Goal: Transaction & Acquisition: Book appointment/travel/reservation

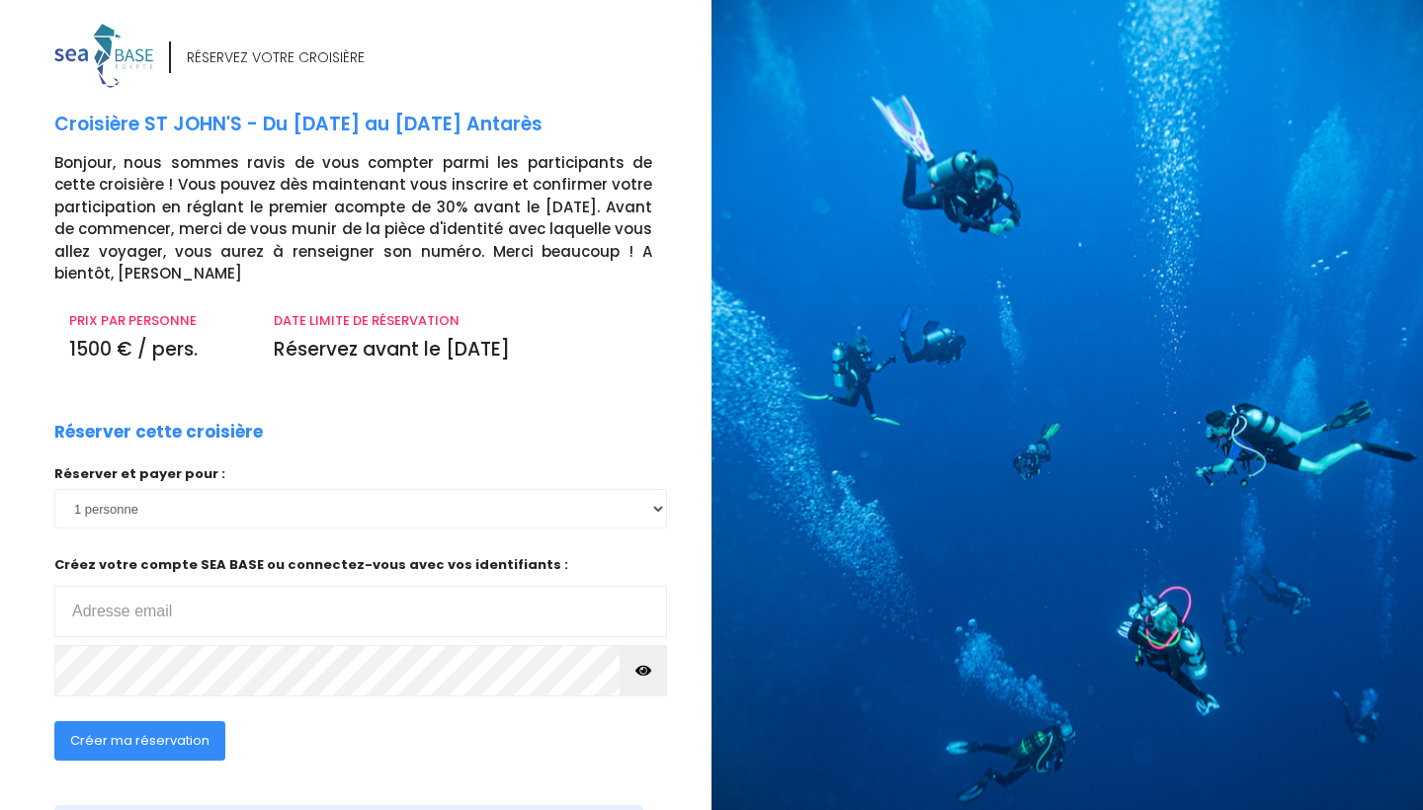
click at [206, 83] on div "RÉSERVEZ VOTRE CROISIÈRE" at bounding box center [375, 58] width 642 height 68
click at [707, 793] on div "RÉSERVEZ VOTRE CROISIÈRE Croisière ST JOHN'S - Du 19/09/26 au 26/09/26 Antarès …" at bounding box center [376, 464] width 672 height 883
drag, startPoint x: 666, startPoint y: 776, endPoint x: 700, endPoint y: 763, distance: 36.9
click at [700, 763] on div "RÉSERVEZ VOTRE CROISIÈRE Croisière ST JOHN'S - Du 19/09/26 au 26/09/26 Antarès …" at bounding box center [376, 464] width 672 height 883
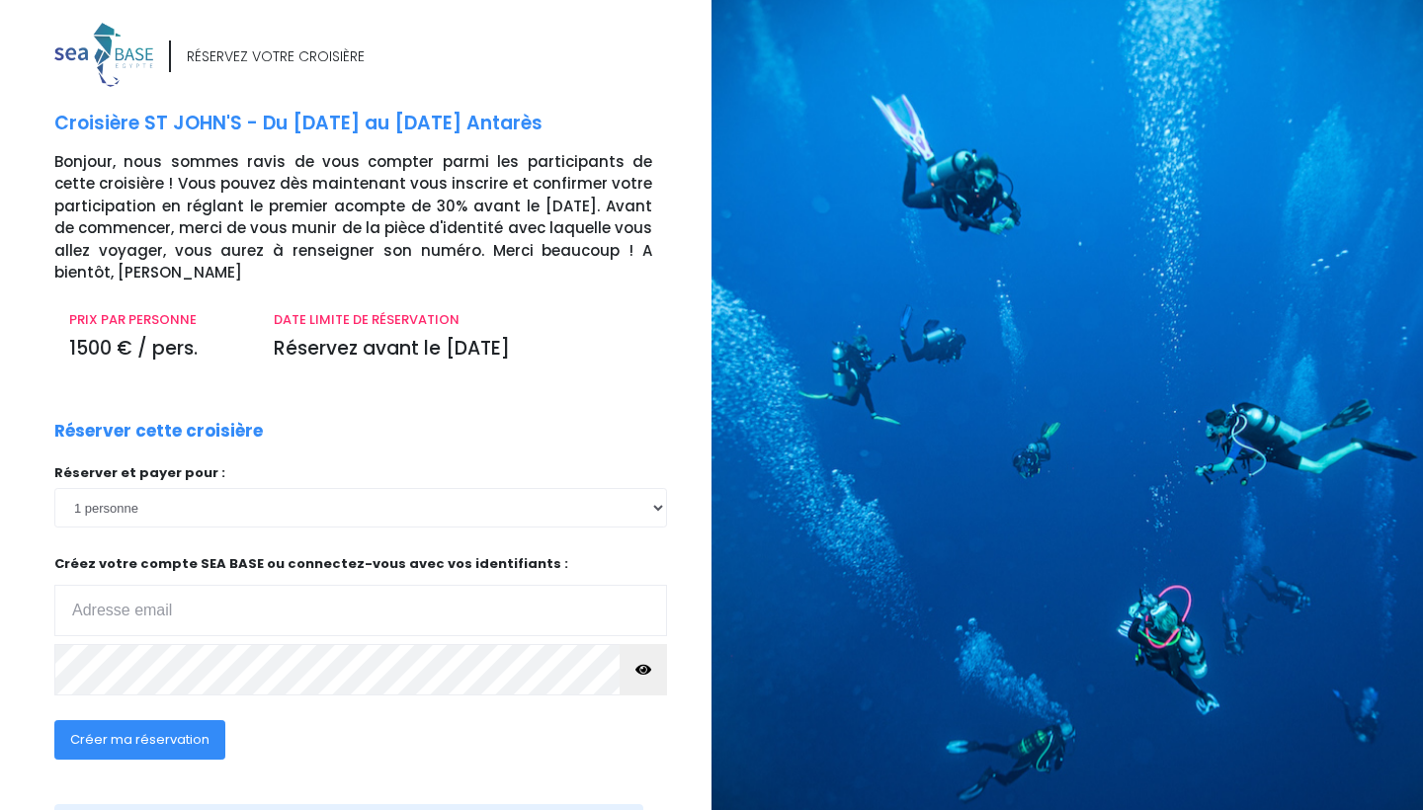
drag, startPoint x: 577, startPoint y: 324, endPoint x: 676, endPoint y: 308, distance: 100.0
click at [676, 310] on div "PRIX PAR PERSONNE 1500 € / pers. DATE LIMITE DE RÉSERVATION Réservez avant le 2…" at bounding box center [361, 343] width 642 height 66
click at [679, 33] on div "RÉSERVEZ VOTRE CROISIÈRE" at bounding box center [375, 57] width 642 height 68
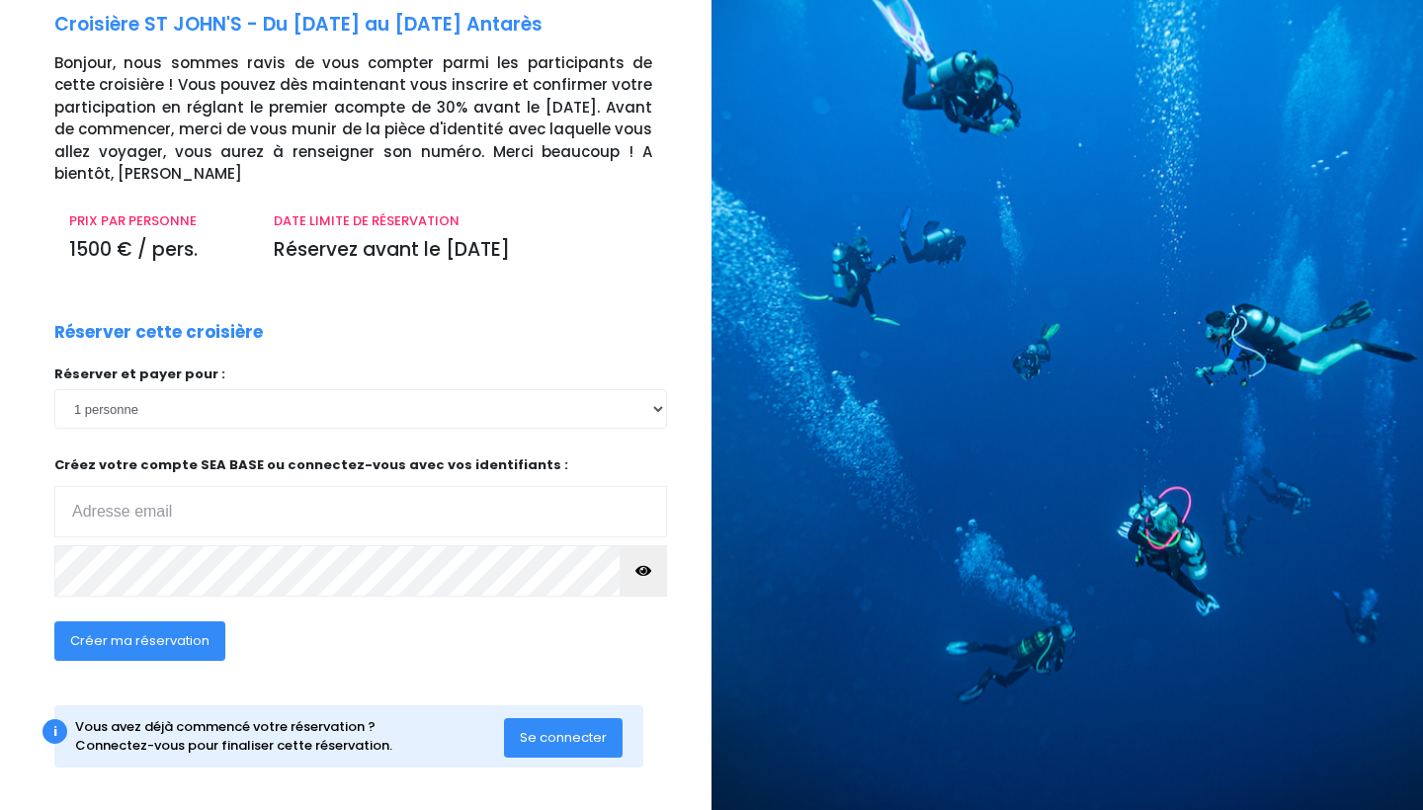
scroll to position [99, 0]
click at [537, 733] on span "Se connecter" at bounding box center [563, 738] width 87 height 19
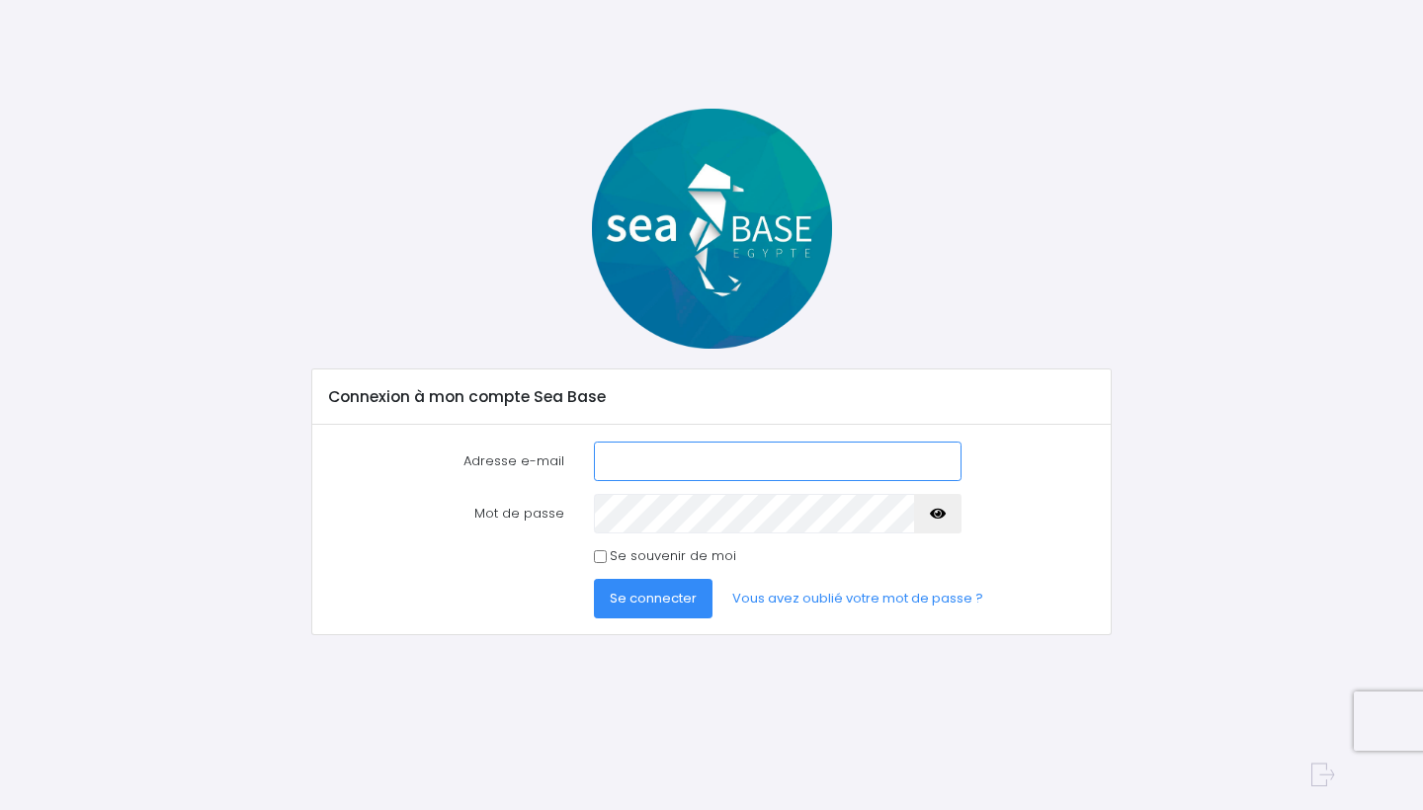
type input "marine.bouchet2018@gmail.com"
click at [684, 593] on span "Se connecter" at bounding box center [653, 598] width 87 height 19
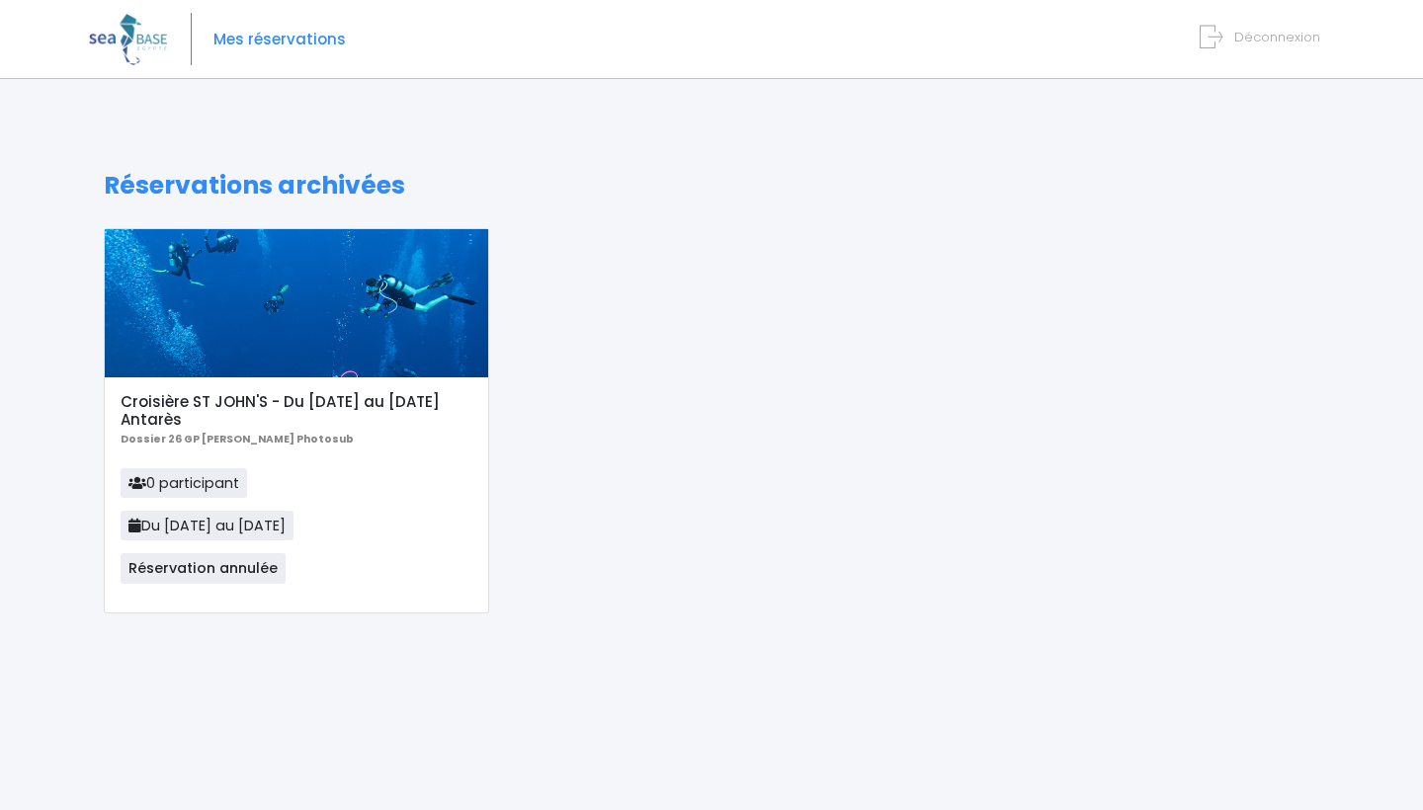
click at [306, 294] on div at bounding box center [296, 303] width 383 height 148
click at [292, 364] on div at bounding box center [296, 303] width 383 height 148
click at [425, 555] on p "0 participant Du [DATE] au [DATE] Réservation annulée" at bounding box center [296, 532] width 351 height 128
click at [274, 363] on div at bounding box center [296, 303] width 383 height 148
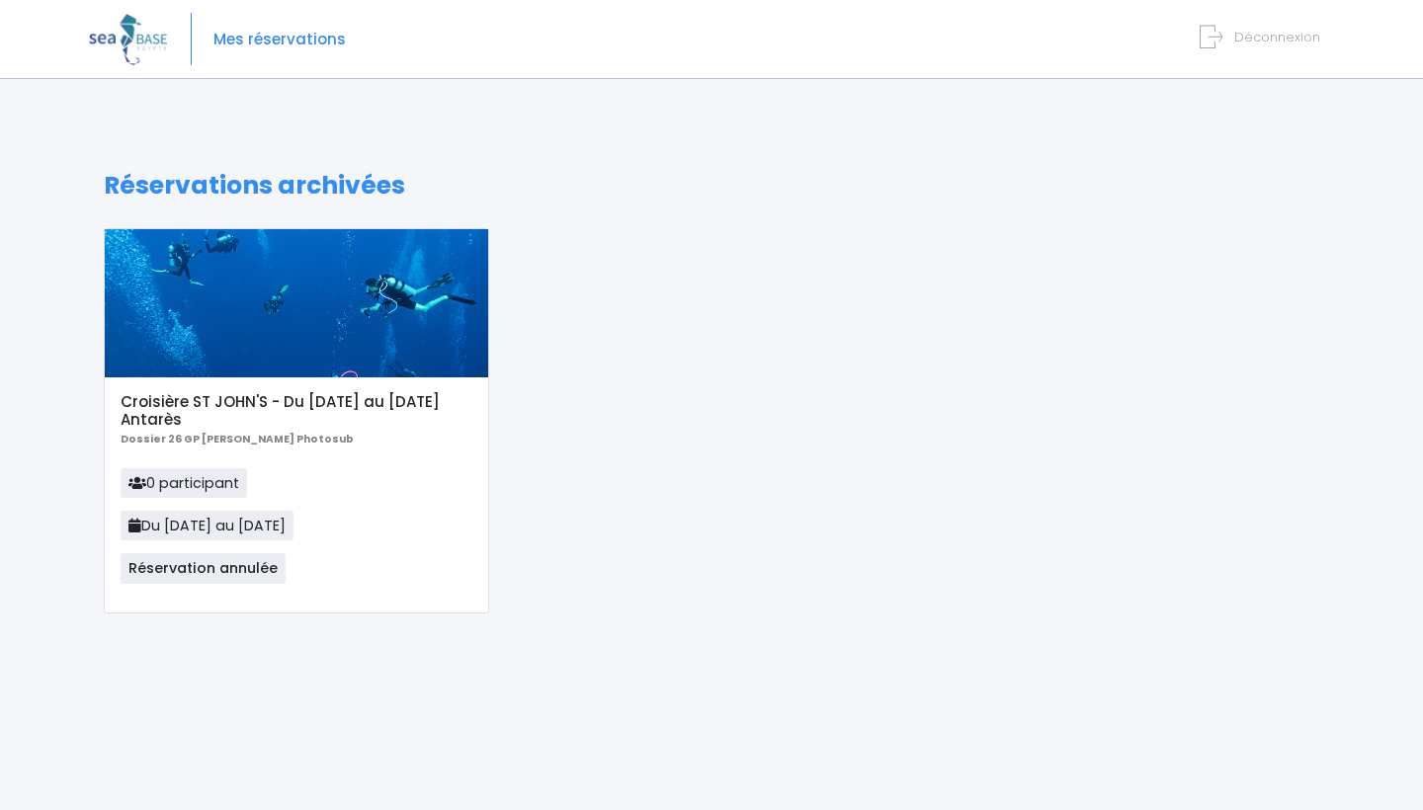
click at [274, 363] on div at bounding box center [296, 303] width 383 height 148
click at [259, 330] on div at bounding box center [296, 303] width 383 height 148
drag, startPoint x: 259, startPoint y: 330, endPoint x: 321, endPoint y: 294, distance: 71.7
click at [321, 294] on div at bounding box center [296, 303] width 383 height 148
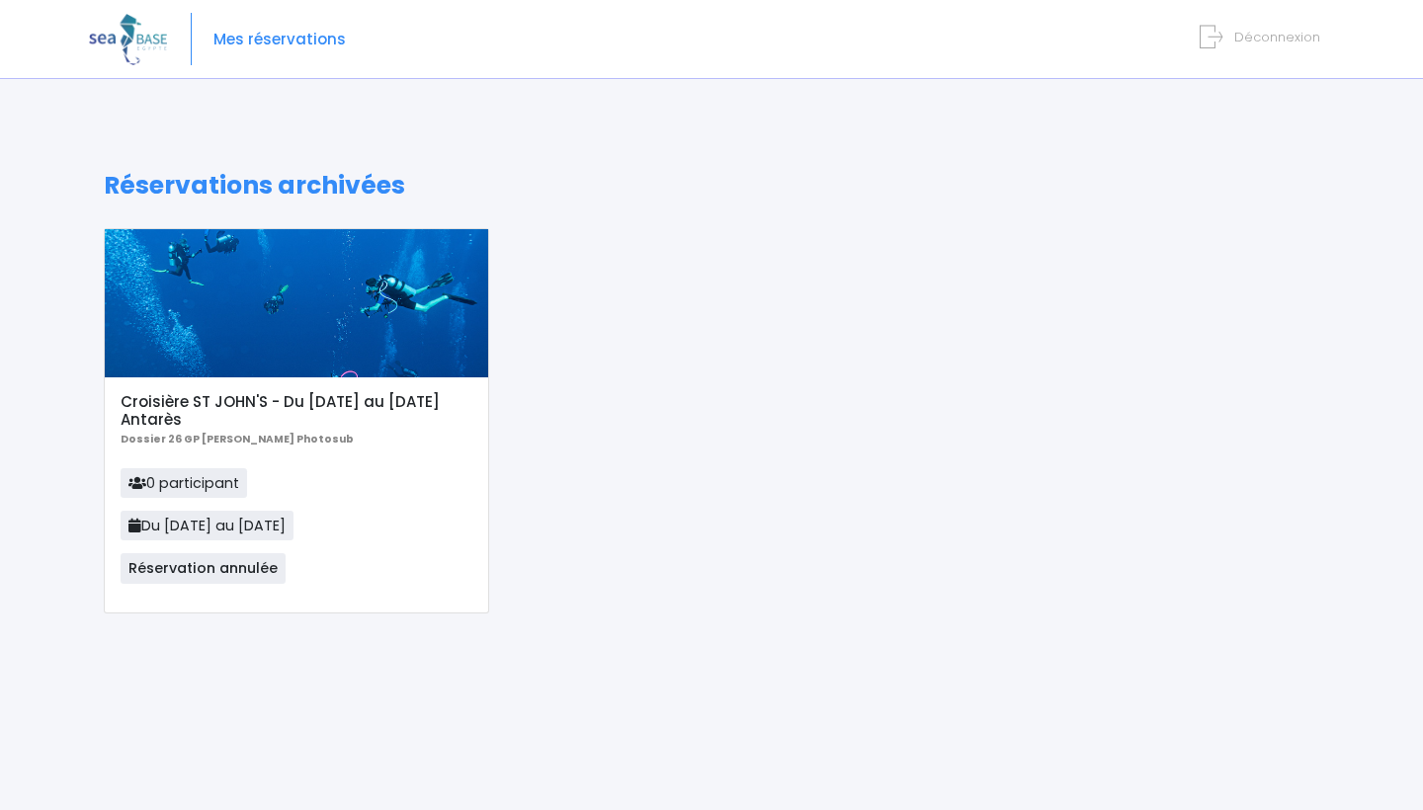
click at [334, 570] on p "0 participant Du [DATE] au [DATE] Réservation annulée" at bounding box center [296, 532] width 351 height 128
click at [334, 563] on p "0 participant Du [DATE] au [DATE] Réservation annulée" at bounding box center [296, 532] width 351 height 128
click at [119, 46] on img at bounding box center [128, 39] width 78 height 50
click at [1288, 47] on div "Mes réservations Déconnexion" at bounding box center [696, 39] width 1215 height 79
click at [1267, 37] on span "Déconnexion" at bounding box center [1277, 37] width 86 height 19
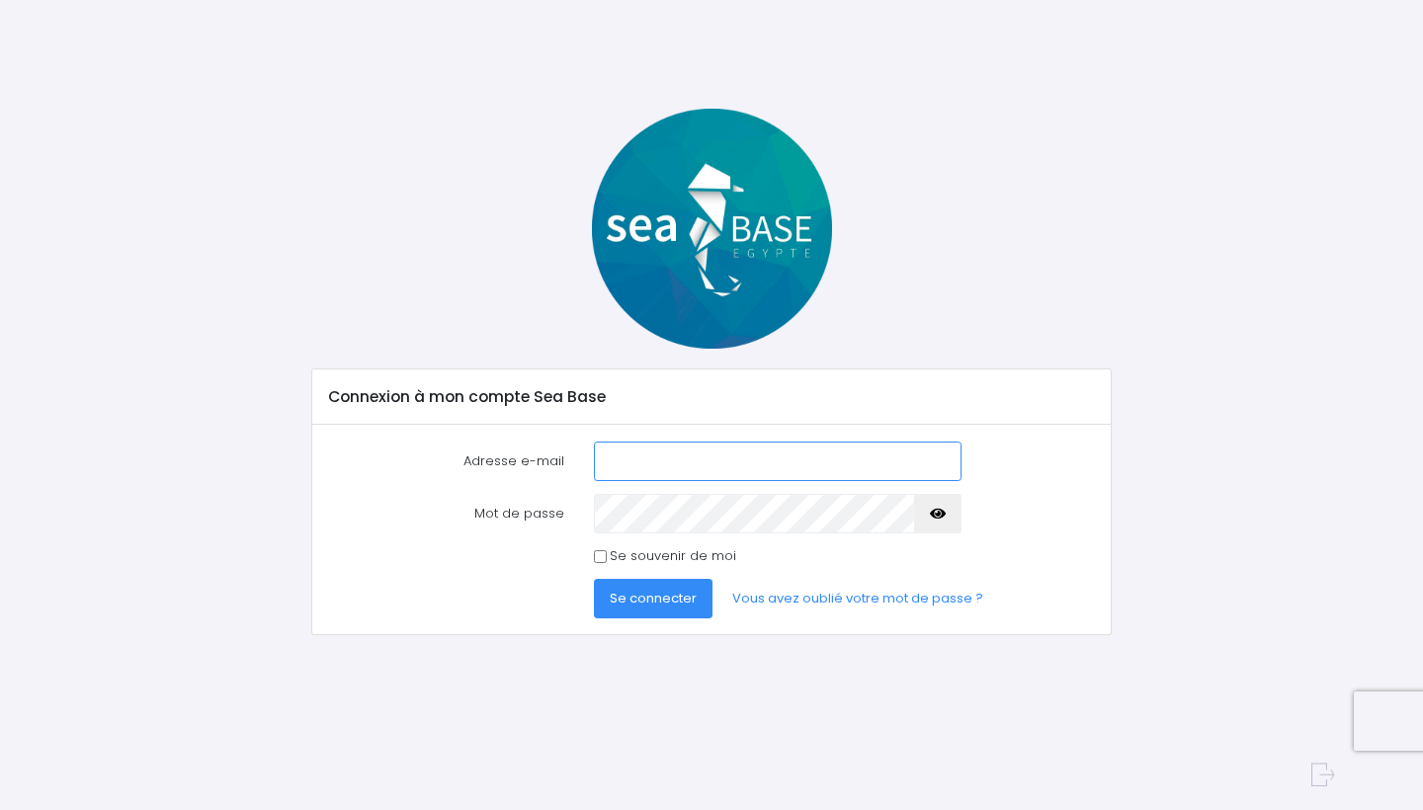
type input "[EMAIL_ADDRESS][DOMAIN_NAME]"
click at [662, 580] on button "Se connecter" at bounding box center [653, 599] width 119 height 40
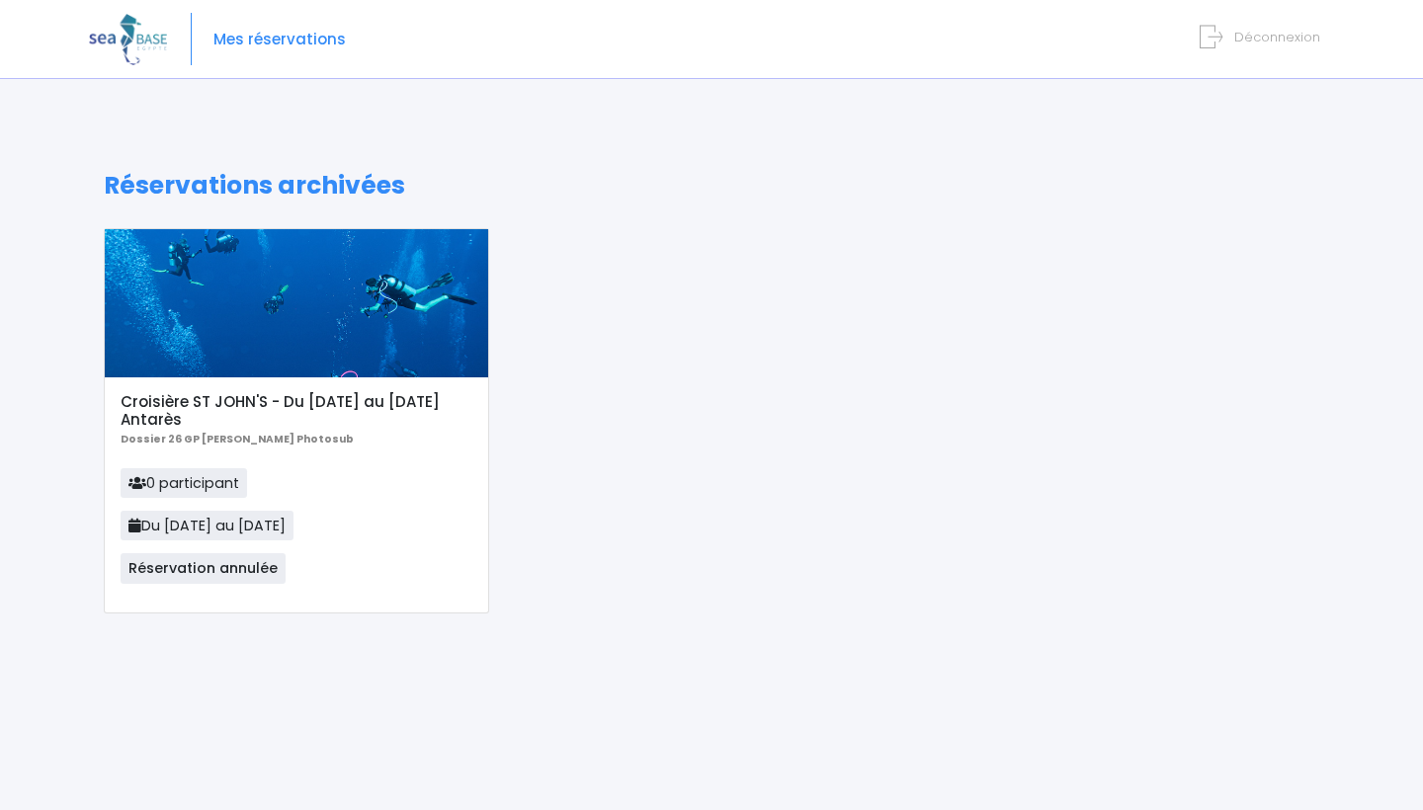
click at [235, 306] on div at bounding box center [296, 303] width 383 height 148
click at [280, 40] on span "Mes réservations" at bounding box center [279, 40] width 132 height 0
click at [190, 575] on span "Réservation annulée" at bounding box center [203, 568] width 165 height 30
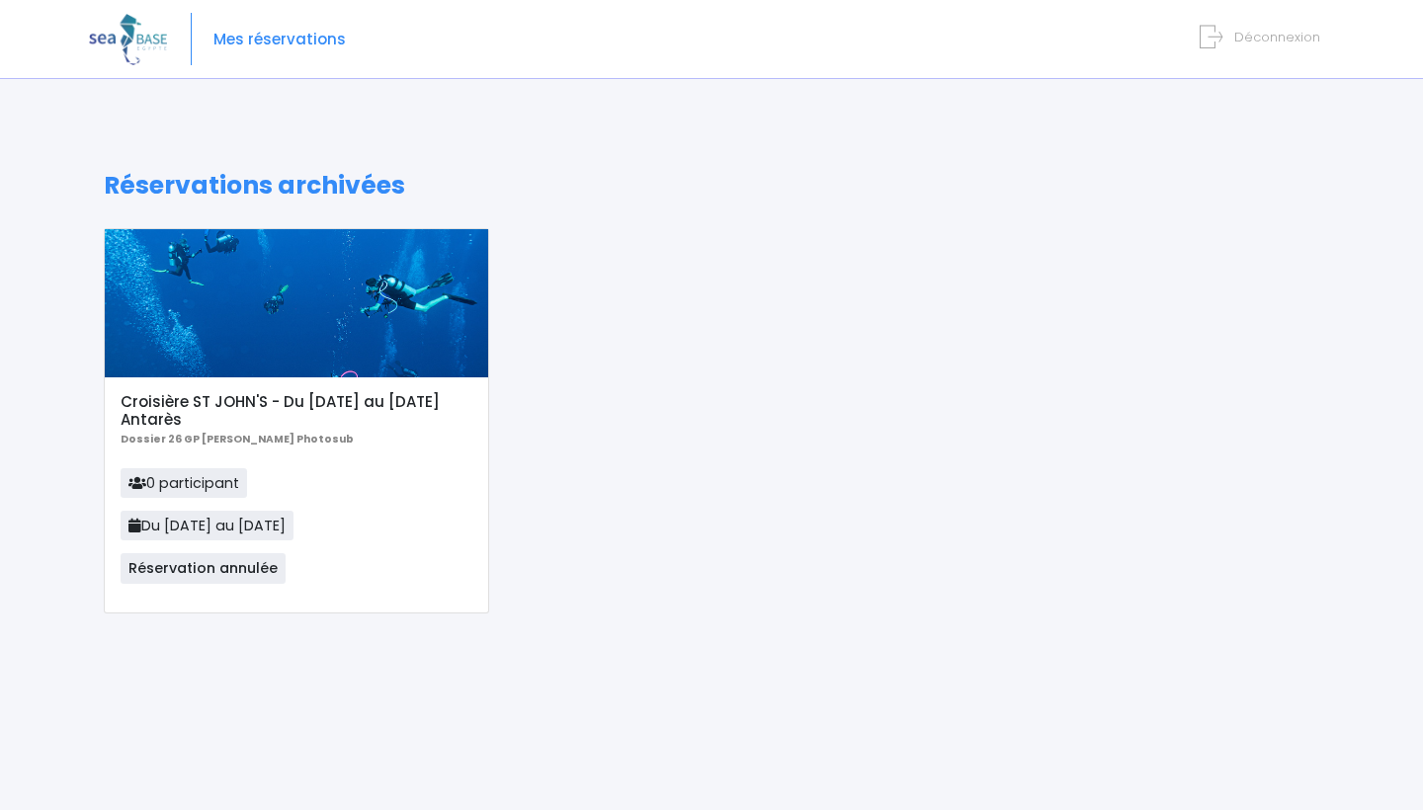
click at [200, 468] on span "0 participant" at bounding box center [184, 483] width 126 height 30
click at [201, 423] on h5 "Croisière ST JOHN'S - Du [DATE] au [DATE] Antarès" at bounding box center [296, 411] width 351 height 36
click at [226, 380] on div "Croisière ST JOHN'S - Du 19/09/26 au 26/09/26 Antarès Dossier 26 GP Chris Jonat…" at bounding box center [296, 494] width 383 height 235
click at [248, 319] on div at bounding box center [296, 303] width 383 height 148
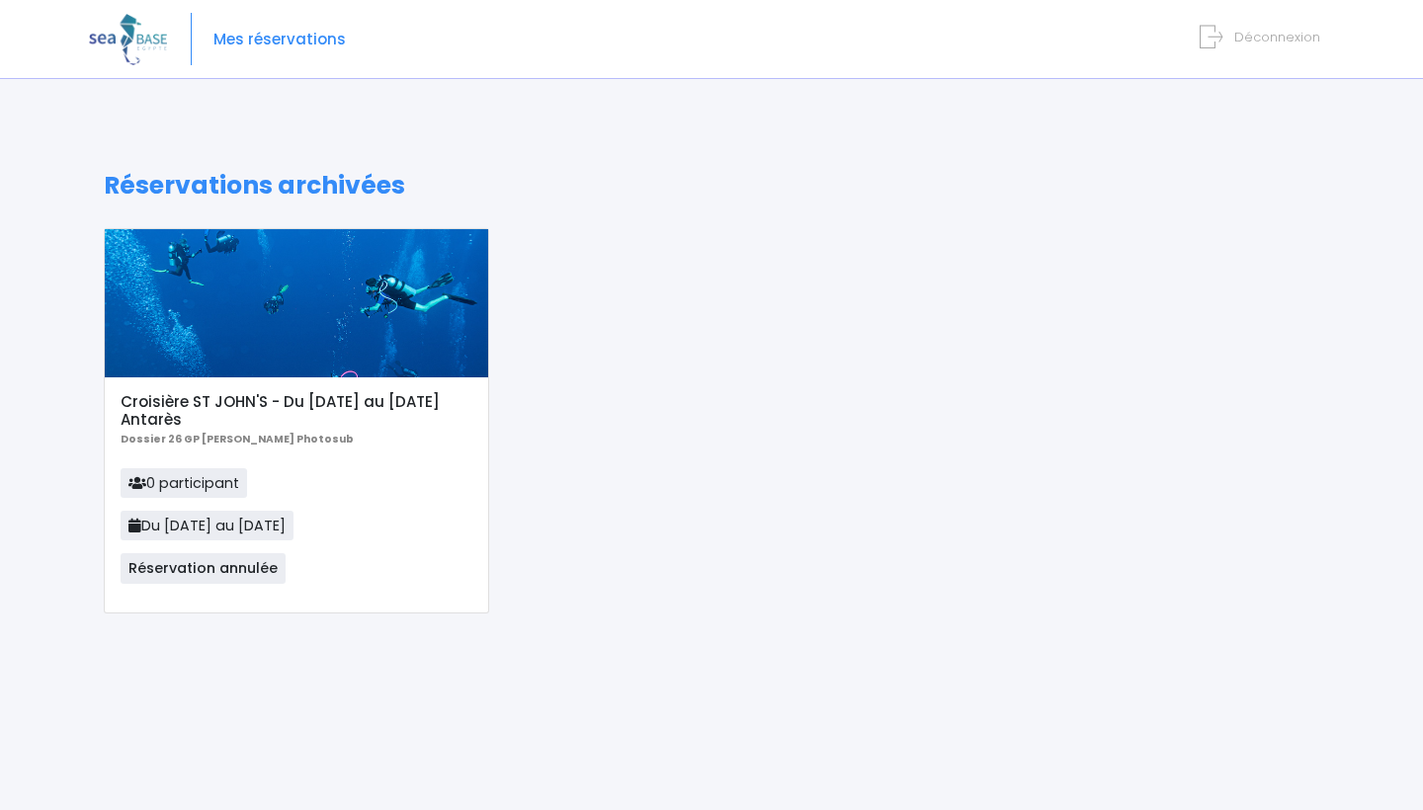
click at [248, 319] on div at bounding box center [296, 303] width 383 height 148
click at [388, 313] on div at bounding box center [296, 303] width 383 height 148
click at [291, 325] on div at bounding box center [296, 303] width 383 height 148
click at [241, 333] on div at bounding box center [296, 303] width 383 height 148
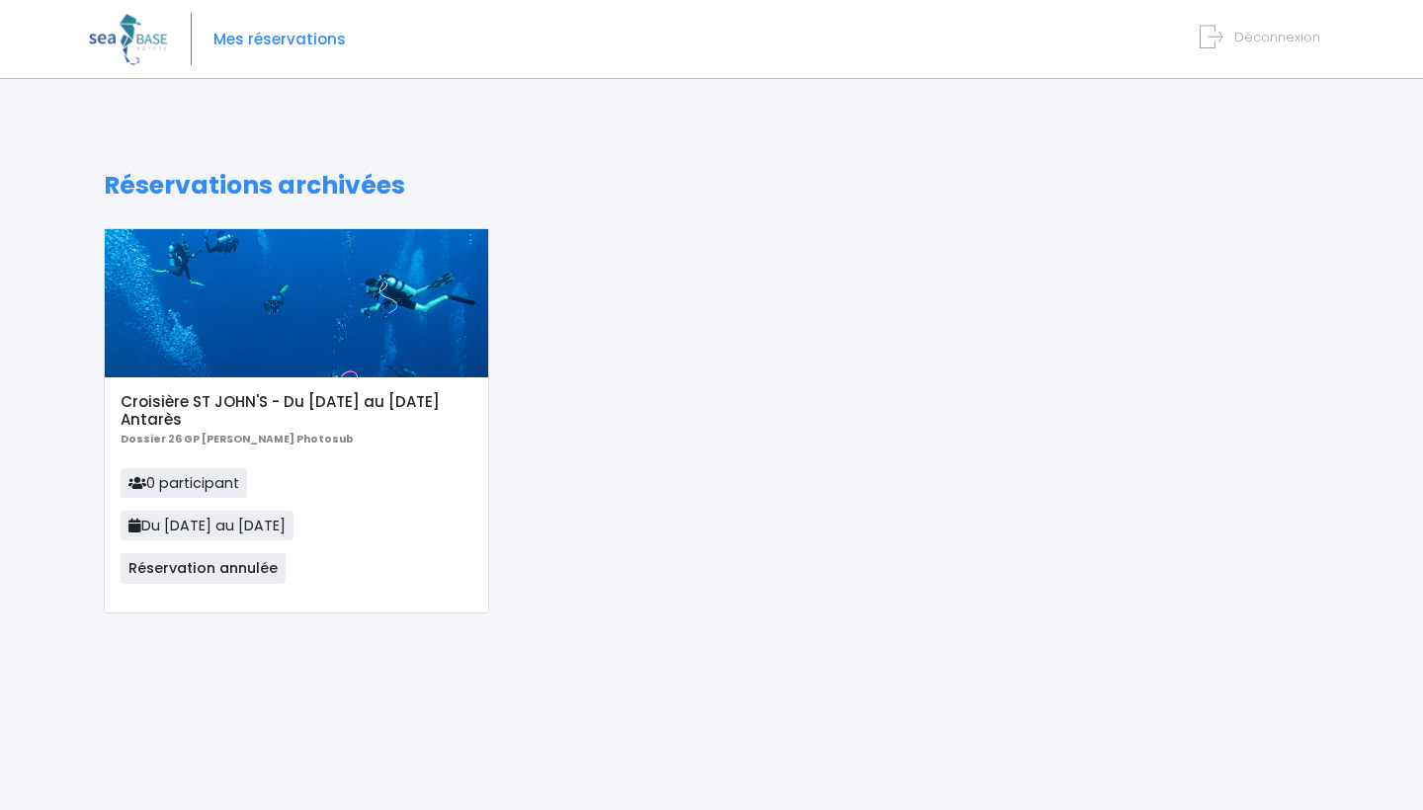
click at [241, 333] on div at bounding box center [296, 303] width 383 height 148
click at [519, 265] on div "Croisière ST JOHN'S - Du 19/09/26 au 26/09/26 Antarès Dossier 26 GP Chris Jonat…" at bounding box center [711, 435] width 1245 height 415
drag, startPoint x: 519, startPoint y: 265, endPoint x: 427, endPoint y: 265, distance: 91.9
click at [504, 265] on div "Croisière ST JOHN'S - Du 19/09/26 au 26/09/26 Antarès Dossier 26 GP Chris Jonat…" at bounding box center [711, 435] width 1245 height 415
click at [425, 265] on div at bounding box center [296, 303] width 383 height 148
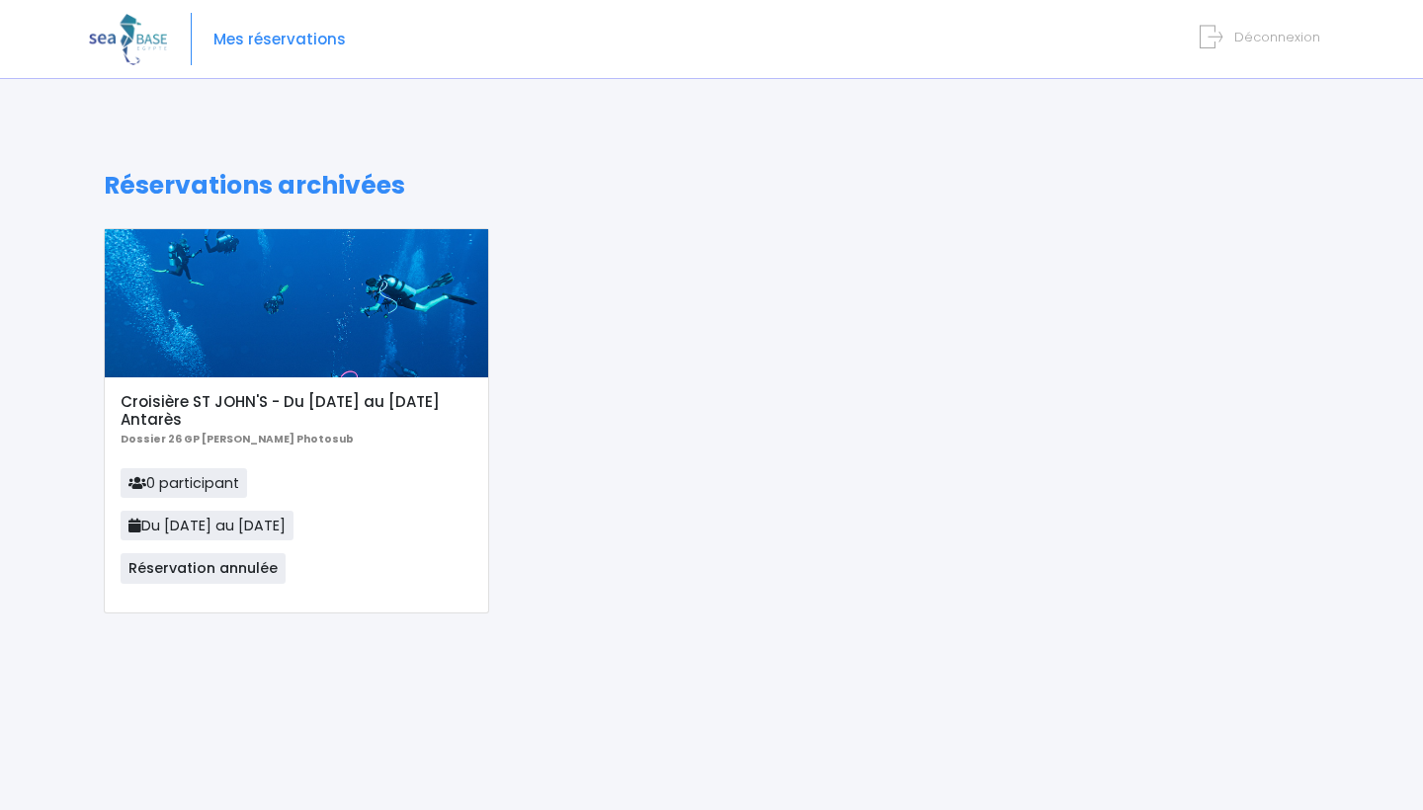
click at [425, 265] on div at bounding box center [296, 303] width 383 height 148
click at [385, 296] on div at bounding box center [296, 303] width 383 height 148
click at [201, 378] on div "Croisière ST JOHN'S - Du 19/09/26 au 26/09/26 Antarès Dossier 26 GP Chris Jonat…" at bounding box center [296, 494] width 383 height 235
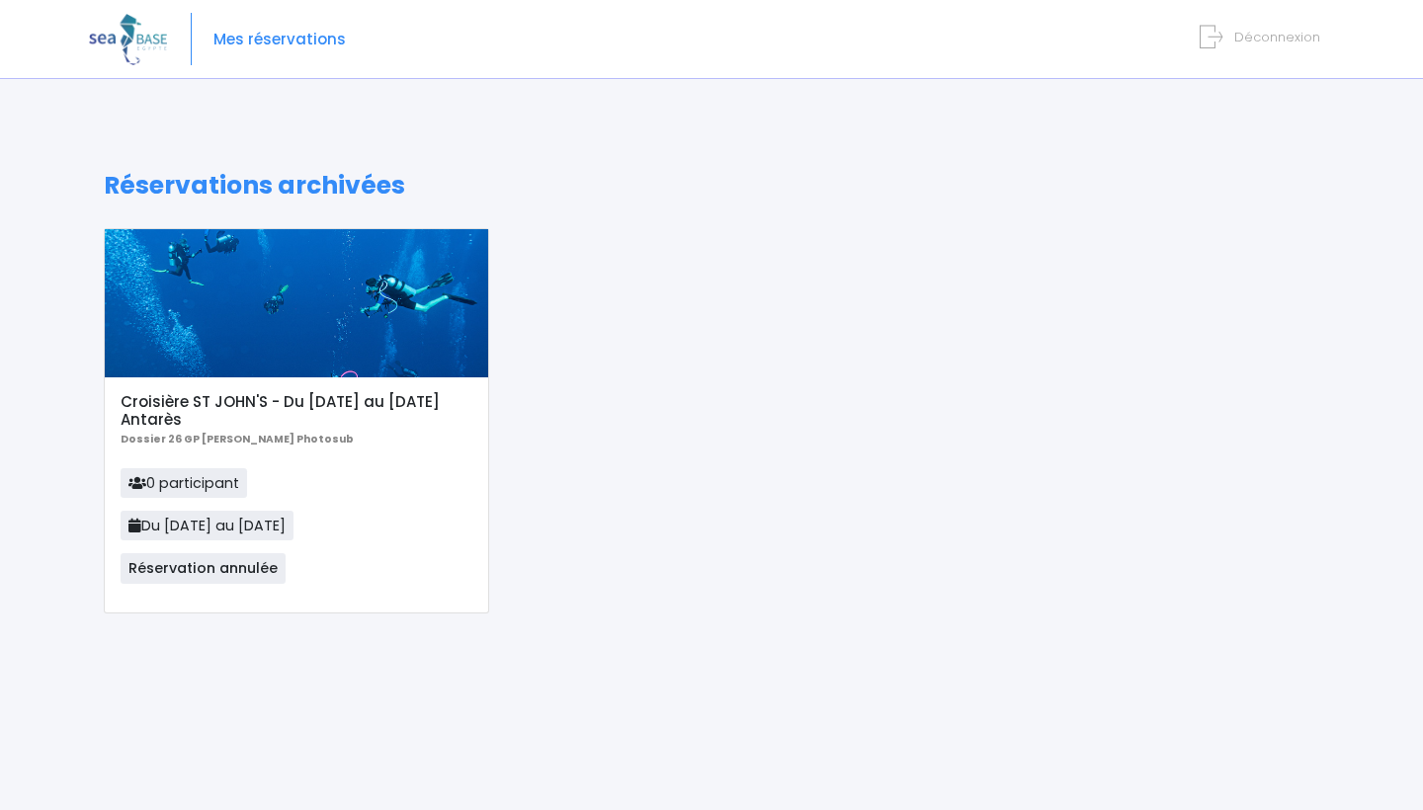
click at [206, 357] on div at bounding box center [296, 303] width 383 height 148
click at [353, 459] on div "Croisière ST JOHN'S - Du 19/09/26 au 26/09/26 Antarès Dossier 26 GP Chris Jonat…" at bounding box center [296, 494] width 383 height 235
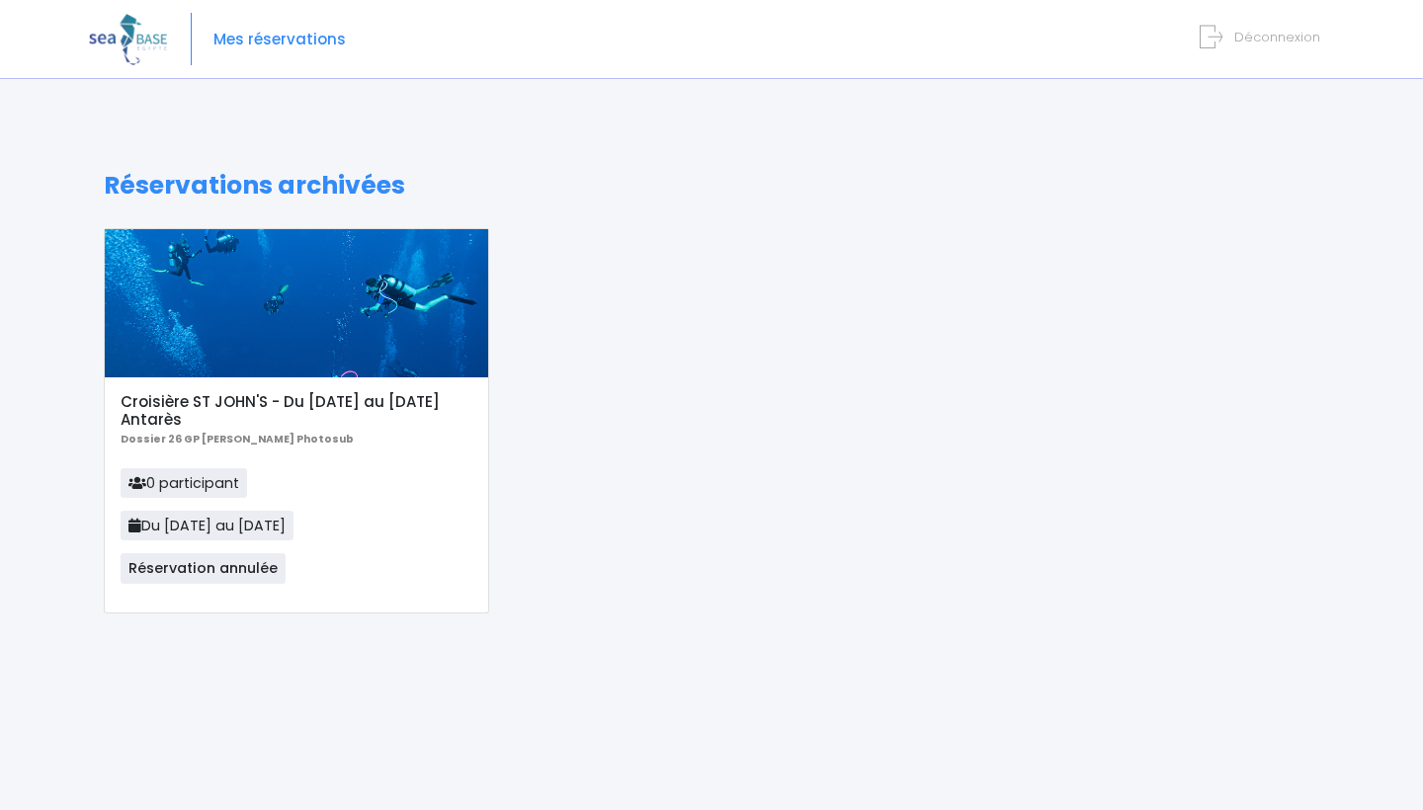
click at [353, 459] on div "Croisière ST JOHN'S - Du 19/09/26 au 26/09/26 Antarès Dossier 26 GP Chris Jonat…" at bounding box center [296, 494] width 383 height 235
click at [363, 244] on div at bounding box center [296, 303] width 383 height 148
click at [358, 307] on div at bounding box center [296, 303] width 383 height 148
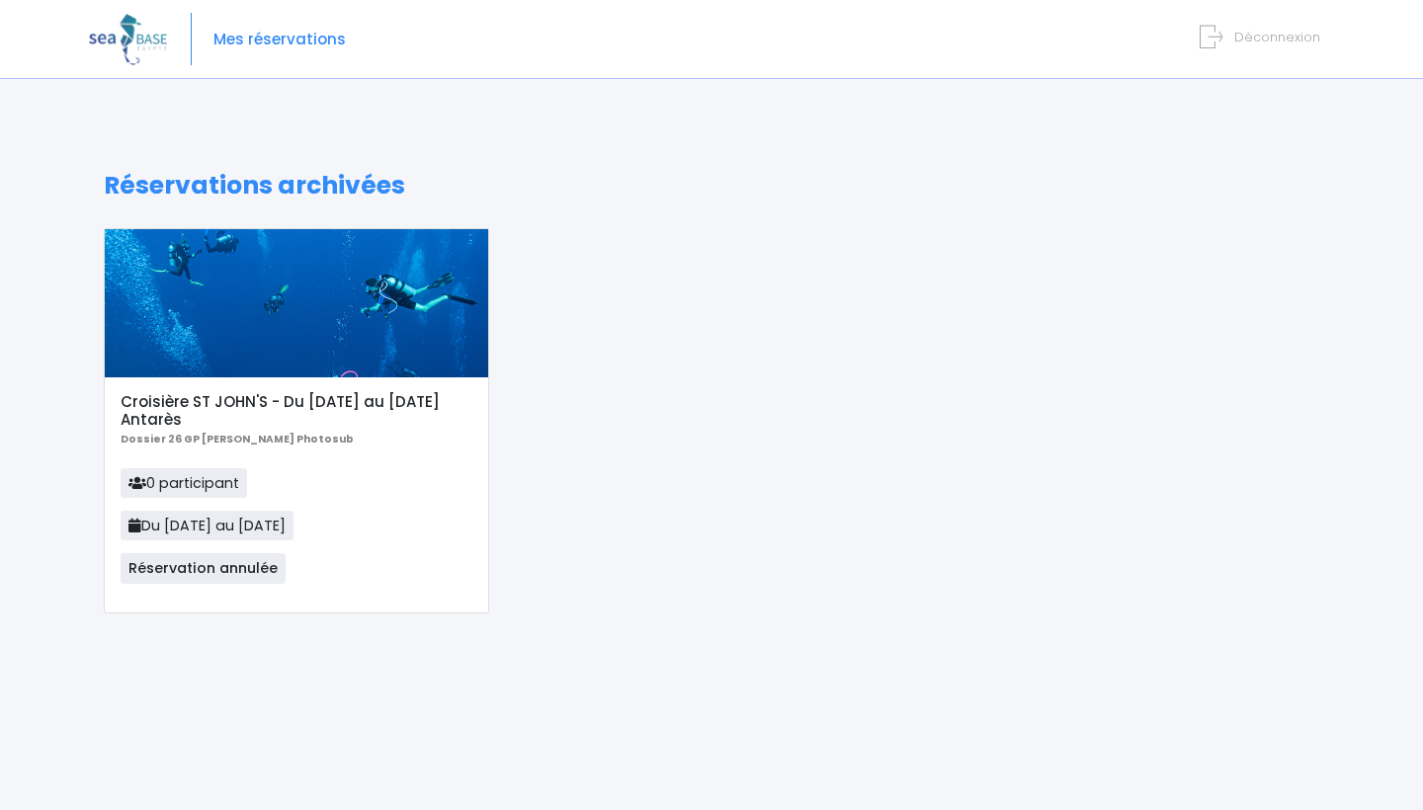
click at [358, 307] on div at bounding box center [296, 303] width 383 height 148
click at [290, 443] on b "Dossier 26 GP [PERSON_NAME] Photosub" at bounding box center [237, 439] width 233 height 15
drag, startPoint x: 281, startPoint y: 442, endPoint x: 326, endPoint y: 440, distance: 45.5
click at [326, 440] on b "Dossier 26 GP [PERSON_NAME] Photosub" at bounding box center [237, 439] width 233 height 15
click at [361, 439] on p "Dossier 26 GP Chris Jonathan Photosub" at bounding box center [296, 439] width 351 height 20
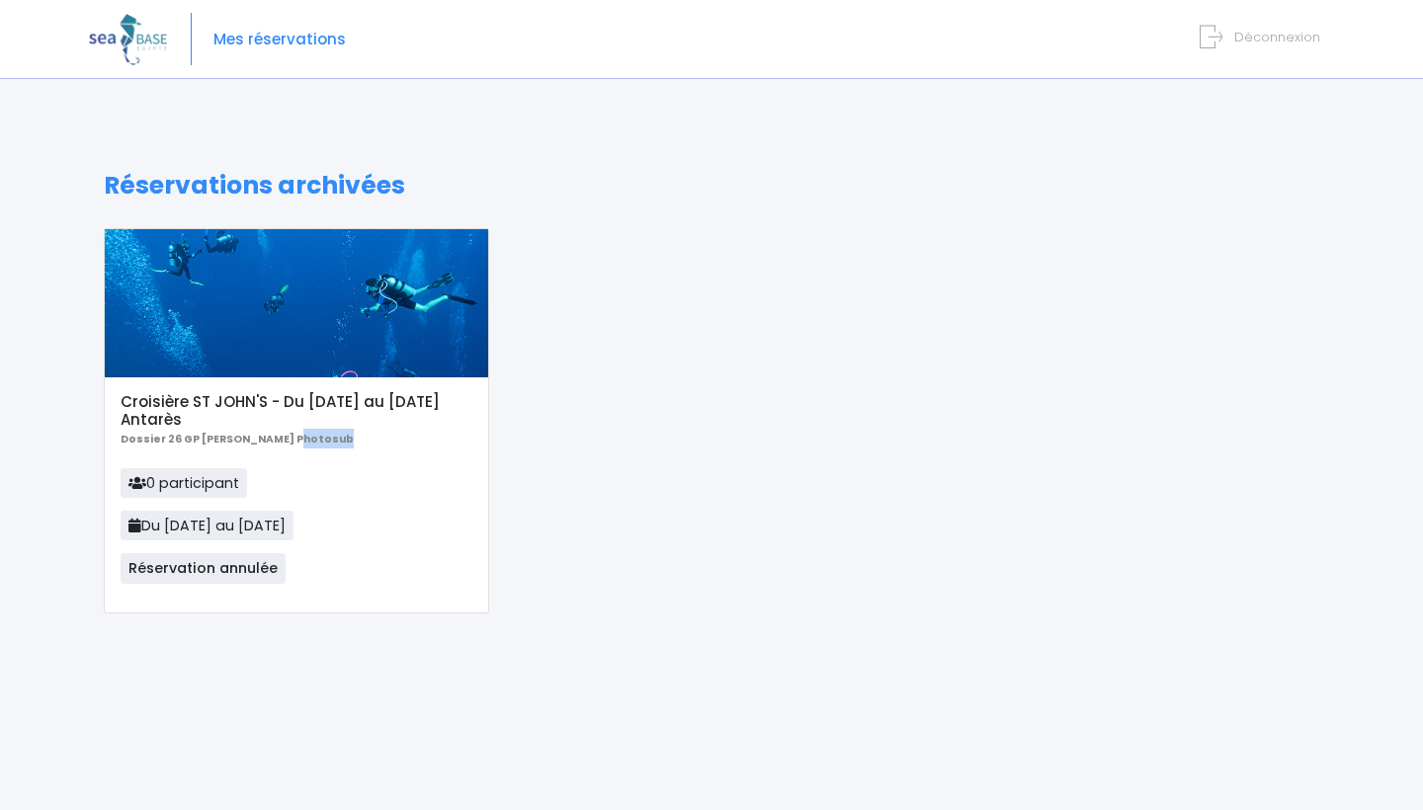
drag, startPoint x: 280, startPoint y: 438, endPoint x: 335, endPoint y: 449, distance: 56.4
click at [335, 449] on div "Croisière ST JOHN'S - Du 19/09/26 au 26/09/26 Antarès Dossier 26 GP Chris Jonat…" at bounding box center [296, 494] width 383 height 235
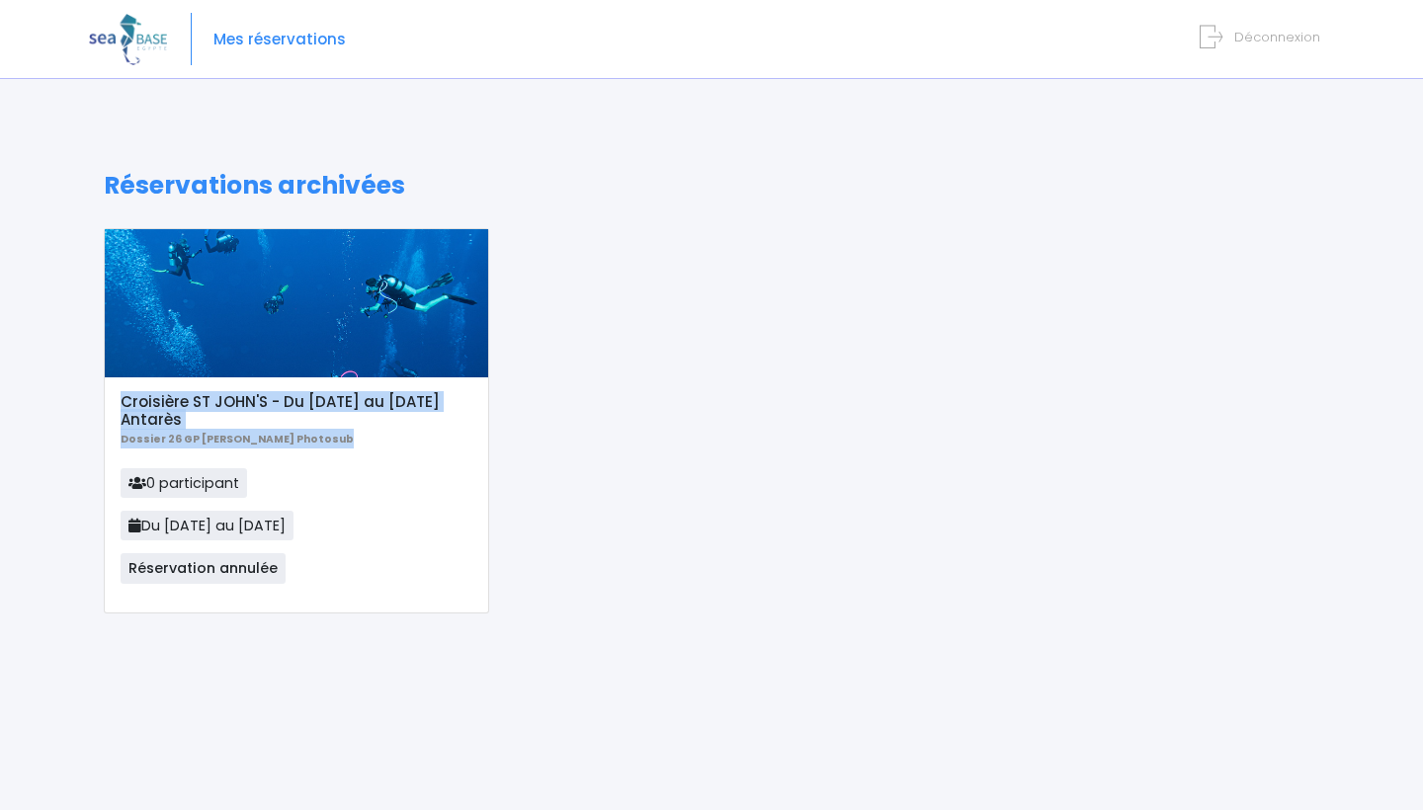
drag, startPoint x: 334, startPoint y: 449, endPoint x: 333, endPoint y: 361, distance: 87.9
click at [333, 361] on div "Croisière ST JOHN'S - Du 19/09/26 au 26/09/26 Antarès Dossier 26 GP Chris Jonat…" at bounding box center [296, 420] width 385 height 385
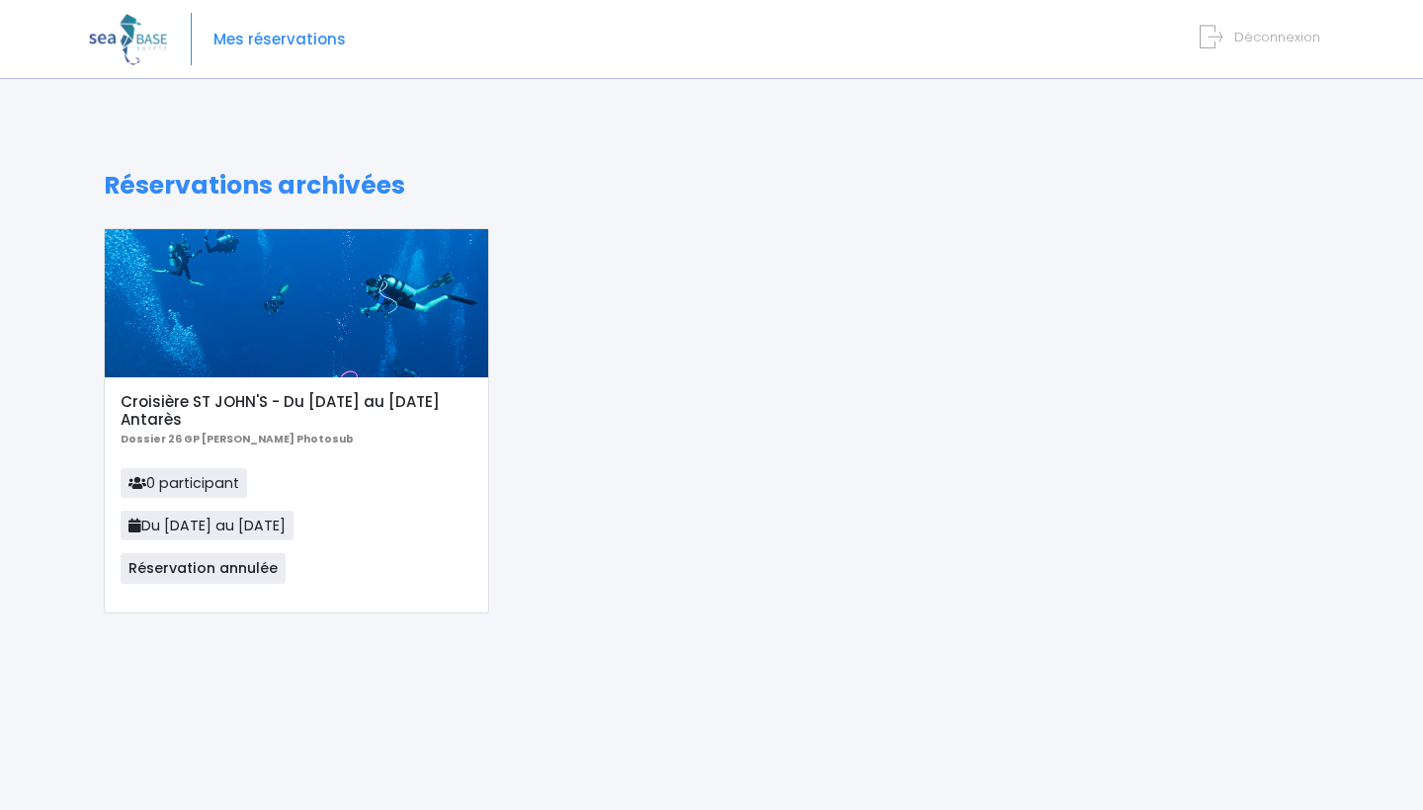
click at [345, 333] on div at bounding box center [296, 303] width 383 height 148
click at [1222, 34] on icon at bounding box center [1210, 37] width 23 height 33
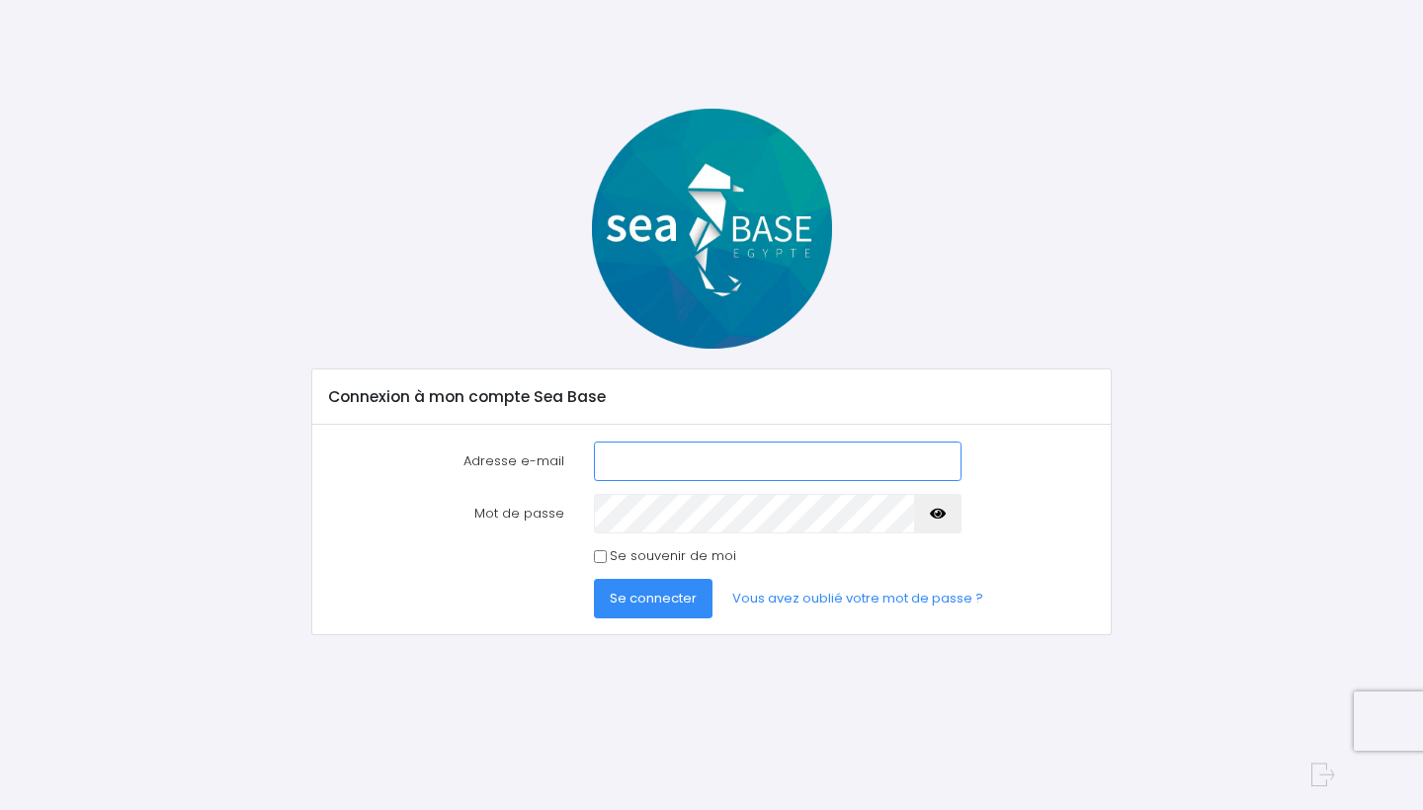
type input "[EMAIL_ADDRESS][DOMAIN_NAME]"
click at [682, 595] on span "Se connecter" at bounding box center [653, 598] width 87 height 19
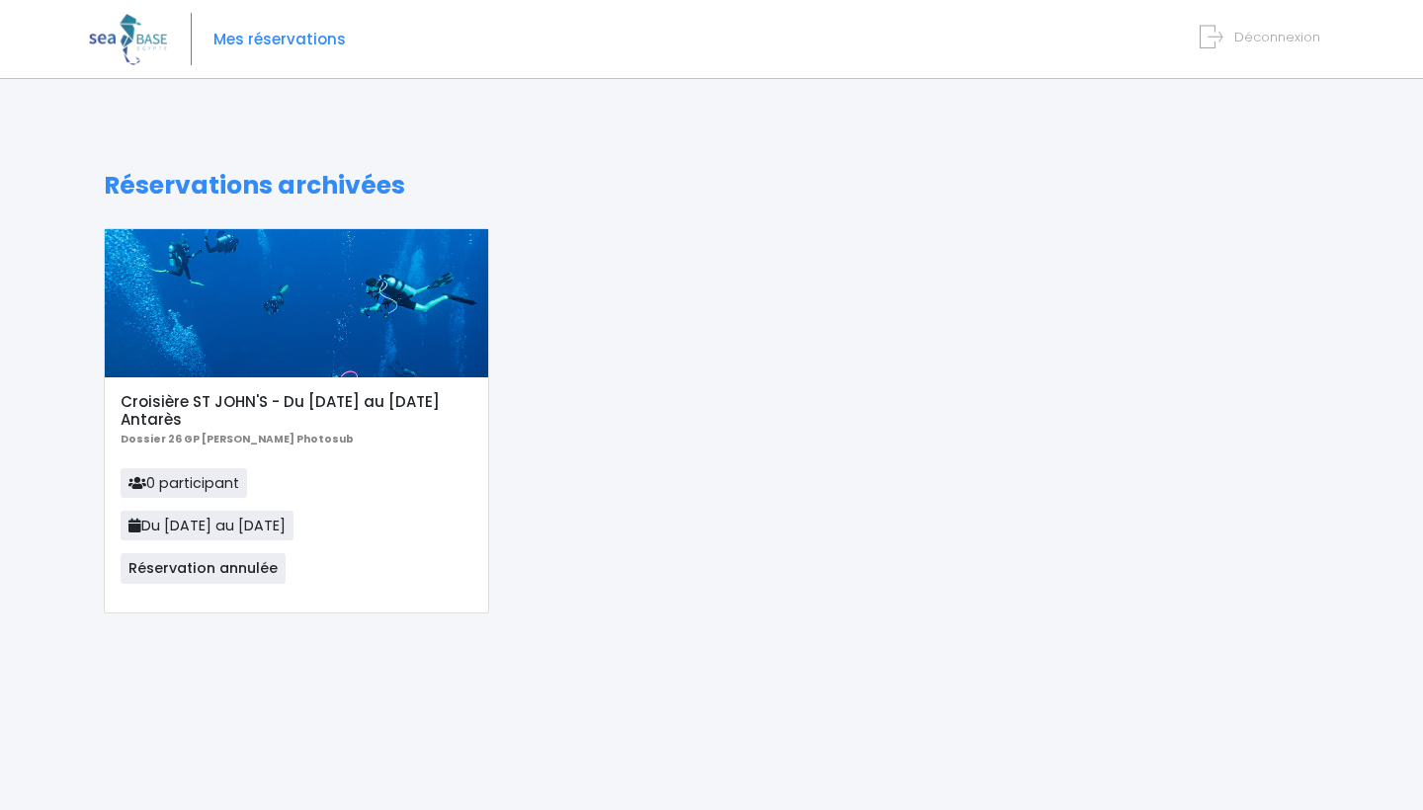
click at [378, 315] on div at bounding box center [296, 303] width 383 height 148
click at [264, 401] on h5 "Croisière ST JOHN'S - Du [DATE] au [DATE] Antarès" at bounding box center [296, 411] width 351 height 36
click at [250, 574] on span "Réservation annulée" at bounding box center [203, 568] width 165 height 30
click at [1210, 41] on icon at bounding box center [1210, 37] width 23 height 33
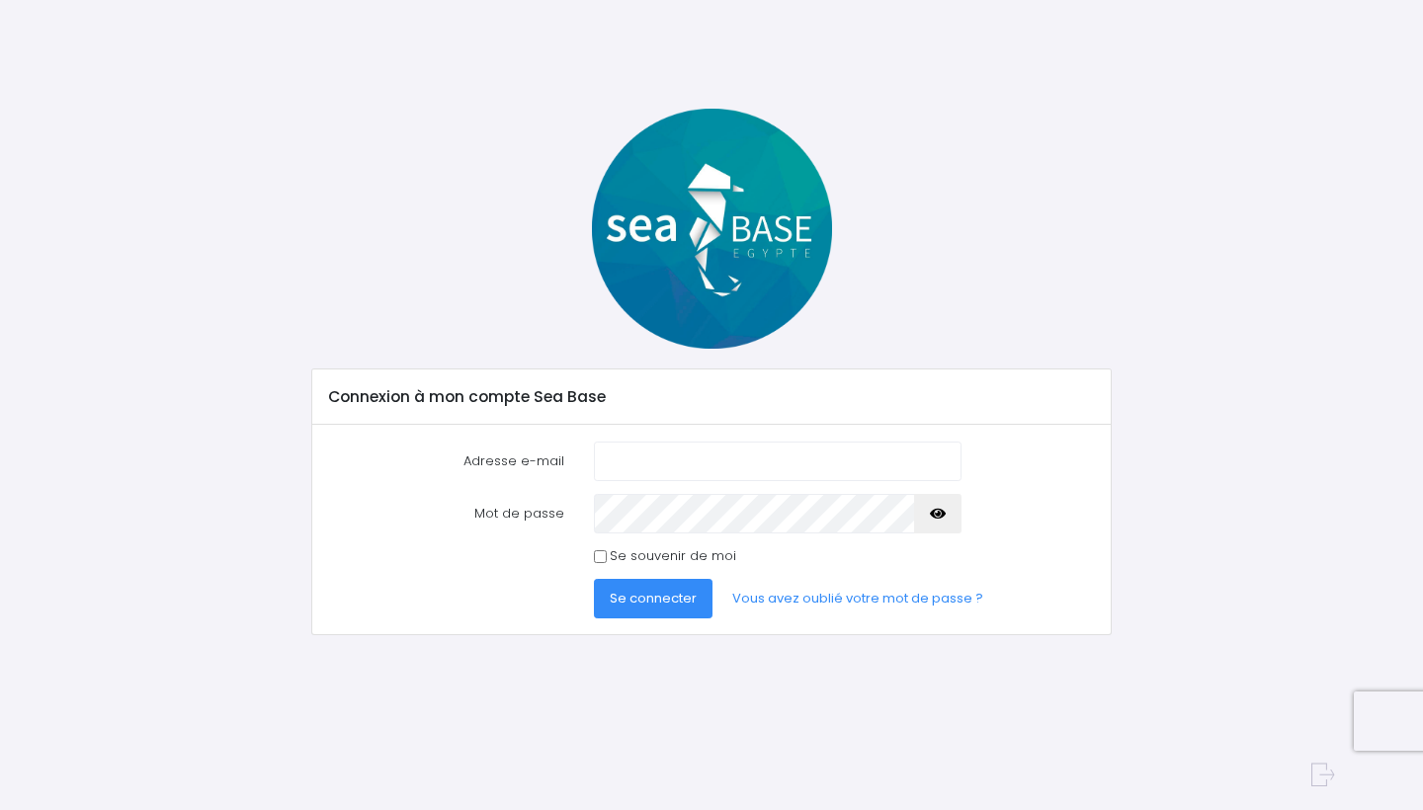
click at [1228, 519] on div "Connexion à mon compte Sea Base Adresse e-mail Mot de passe" at bounding box center [711, 372] width 1245 height 527
click at [766, 464] on input "Adresse e-mail" at bounding box center [778, 462] width 368 height 40
type input "[EMAIL_ADDRESS][DOMAIN_NAME]"
click at [1319, 776] on icon at bounding box center [1316, 776] width 35 height 38
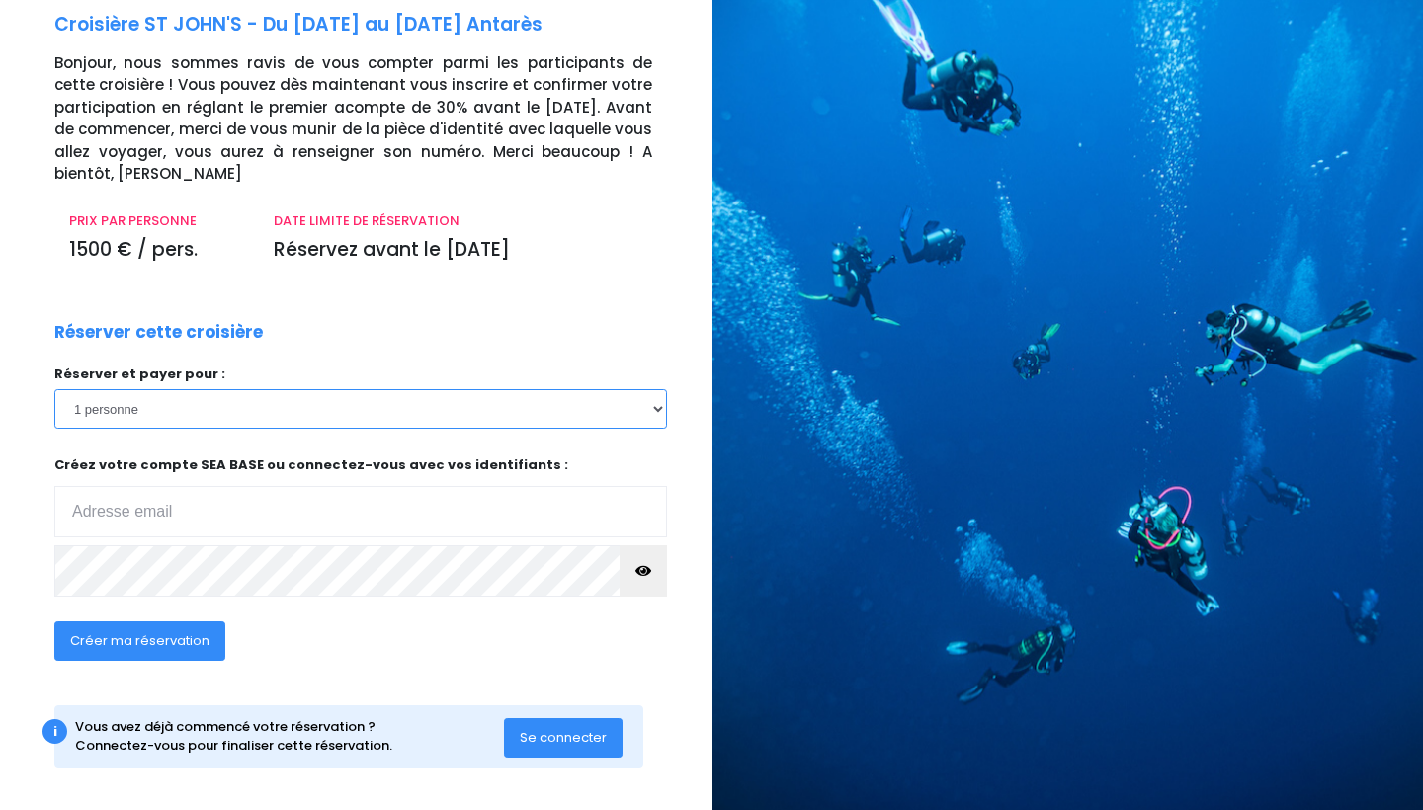
scroll to position [99, 0]
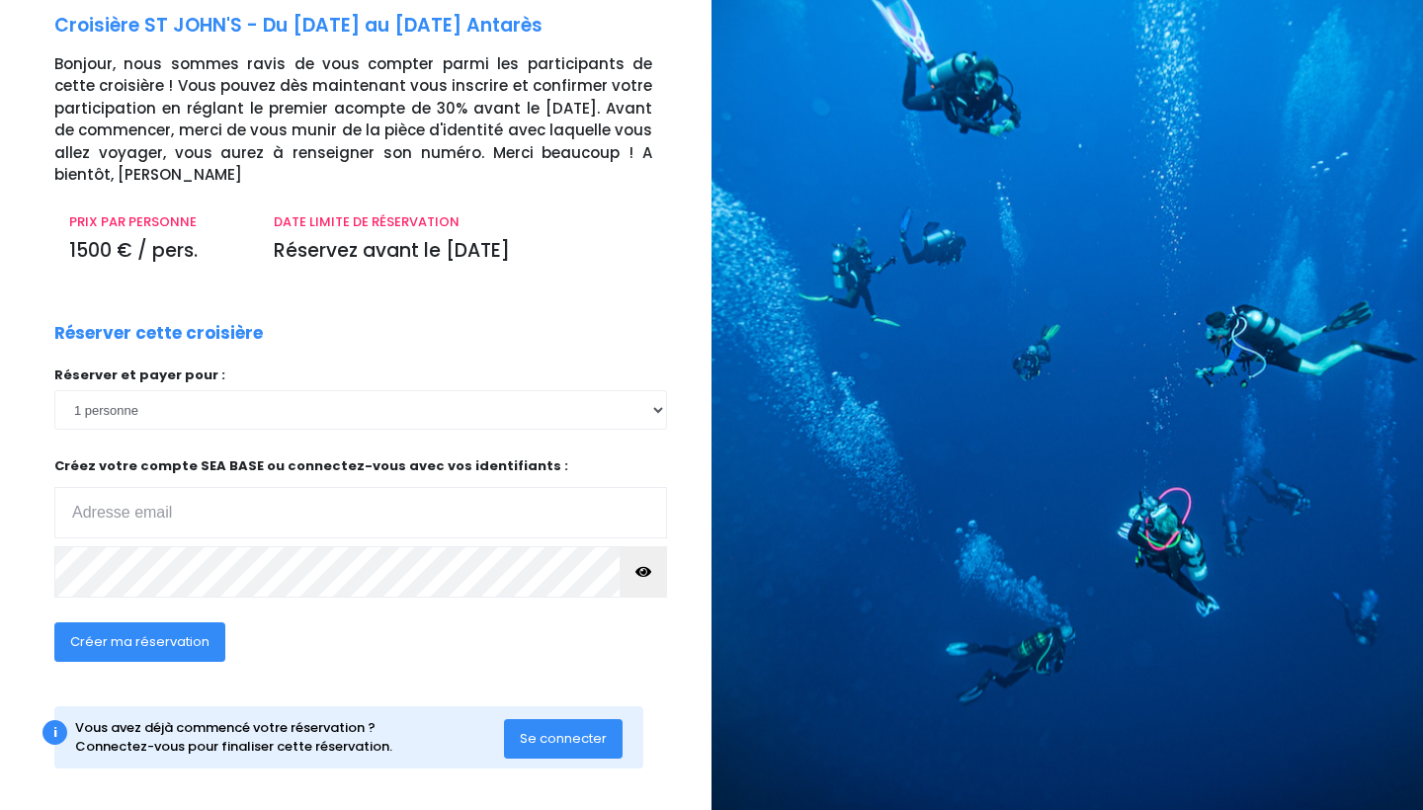
click at [170, 632] on span "Créer ma réservation" at bounding box center [139, 641] width 139 height 19
type input "[EMAIL_ADDRESS][DOMAIN_NAME]"
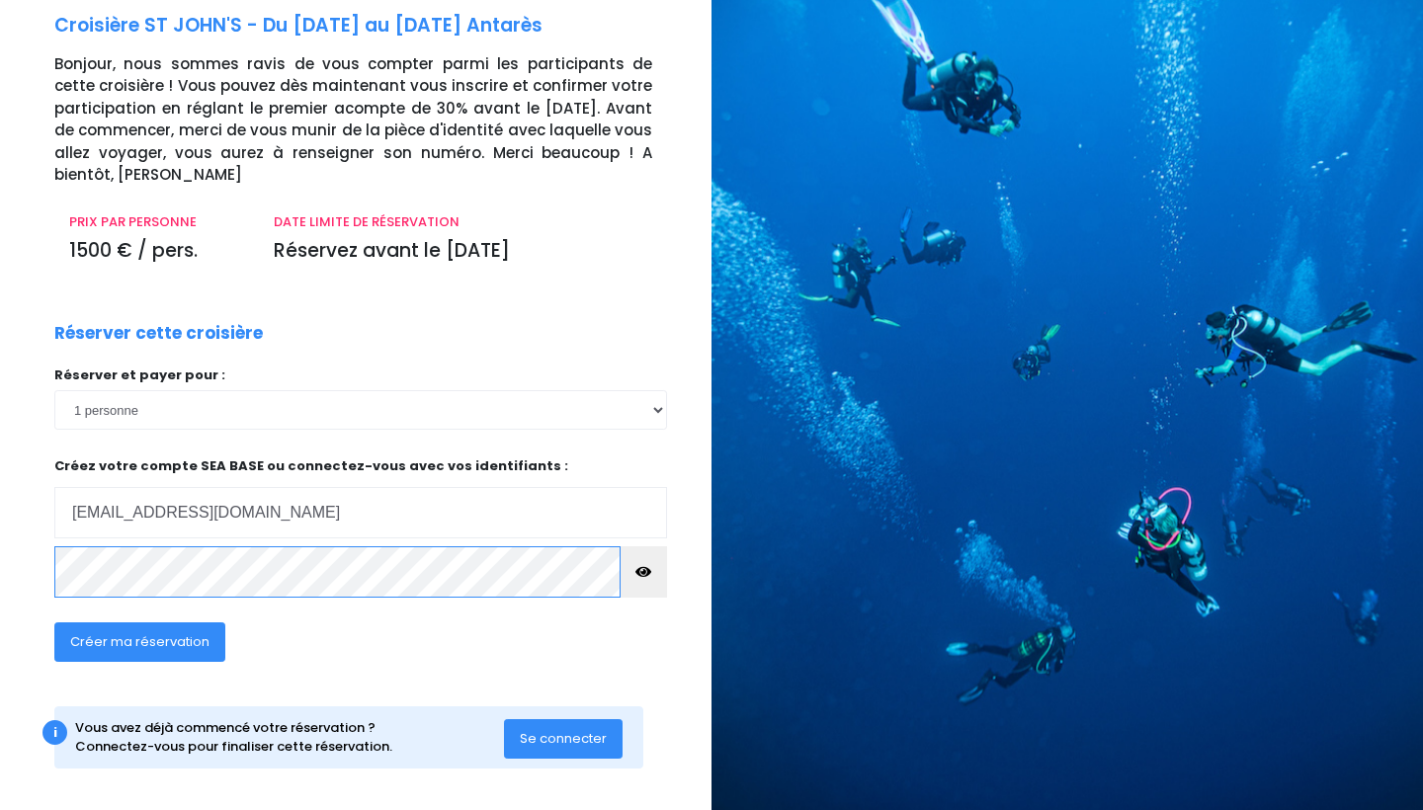
scroll to position [0, 0]
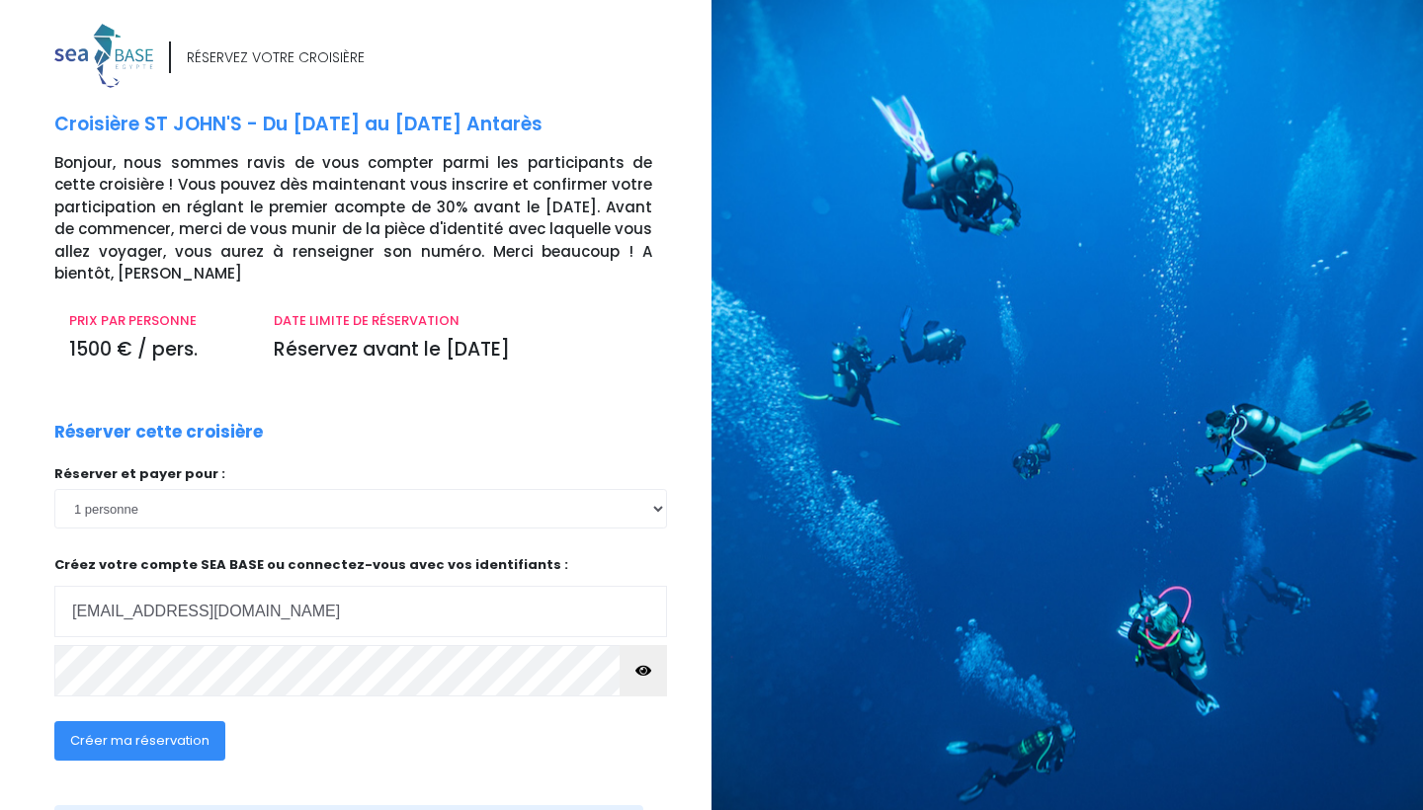
click at [163, 736] on span "Créer ma réservation" at bounding box center [139, 740] width 139 height 19
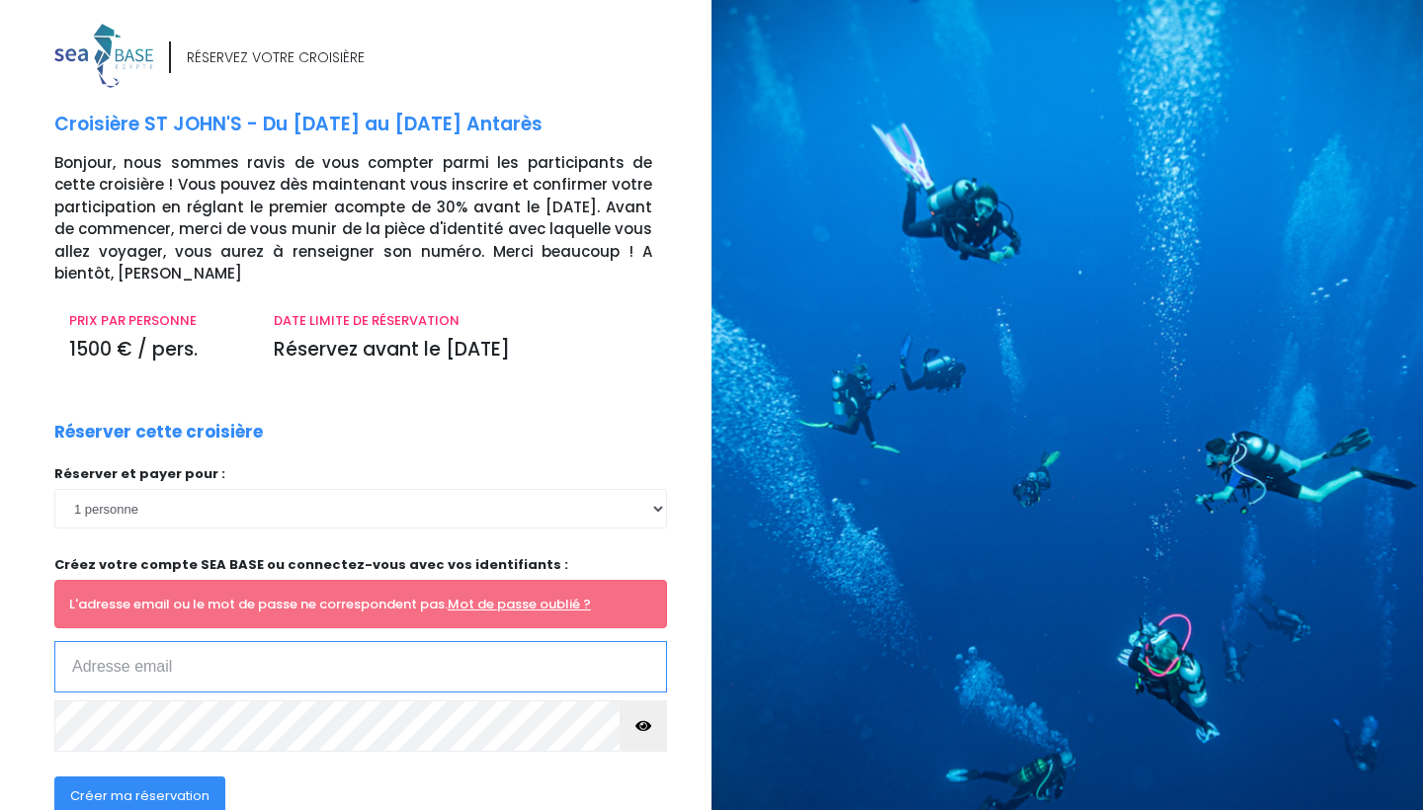
type input "[EMAIL_ADDRESS][DOMAIN_NAME]"
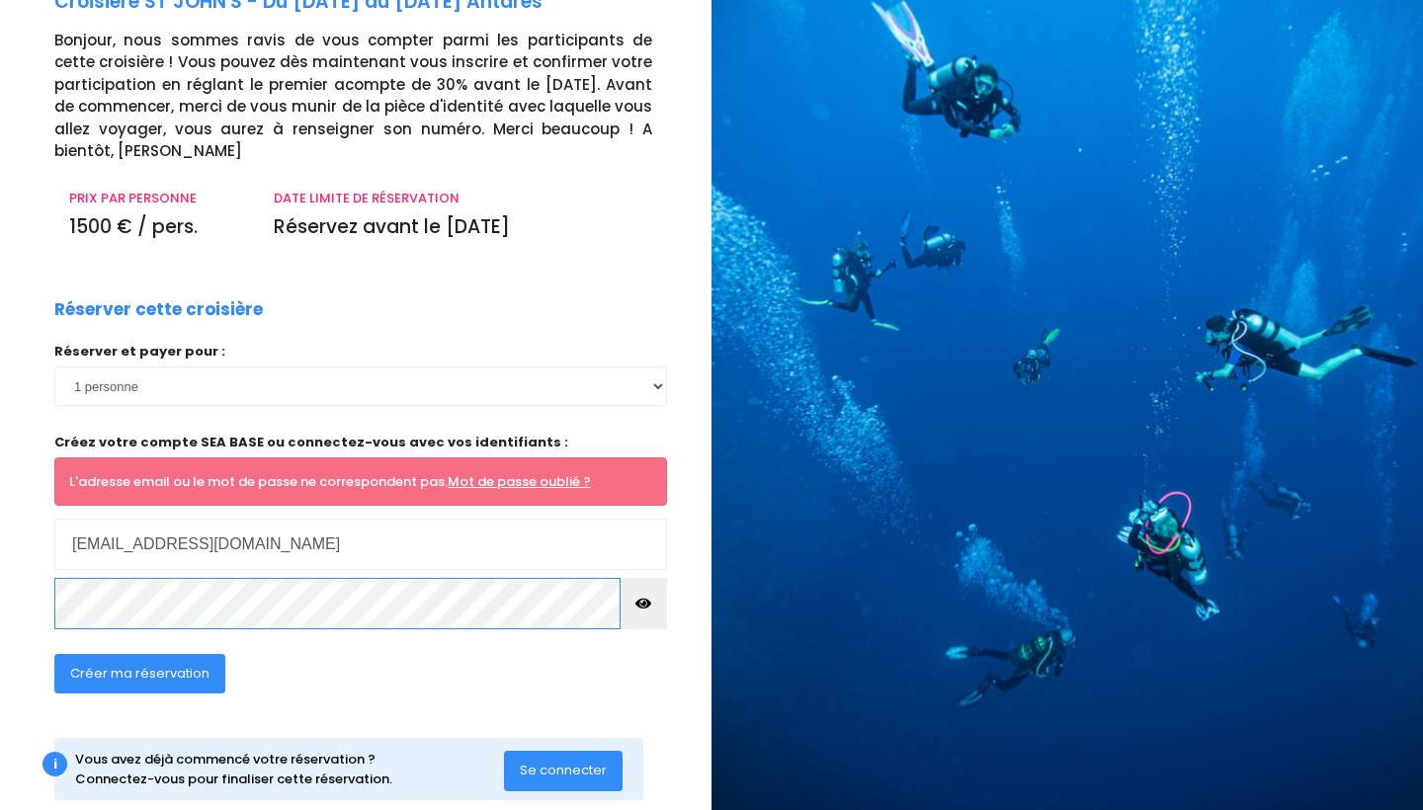
scroll to position [144, 0]
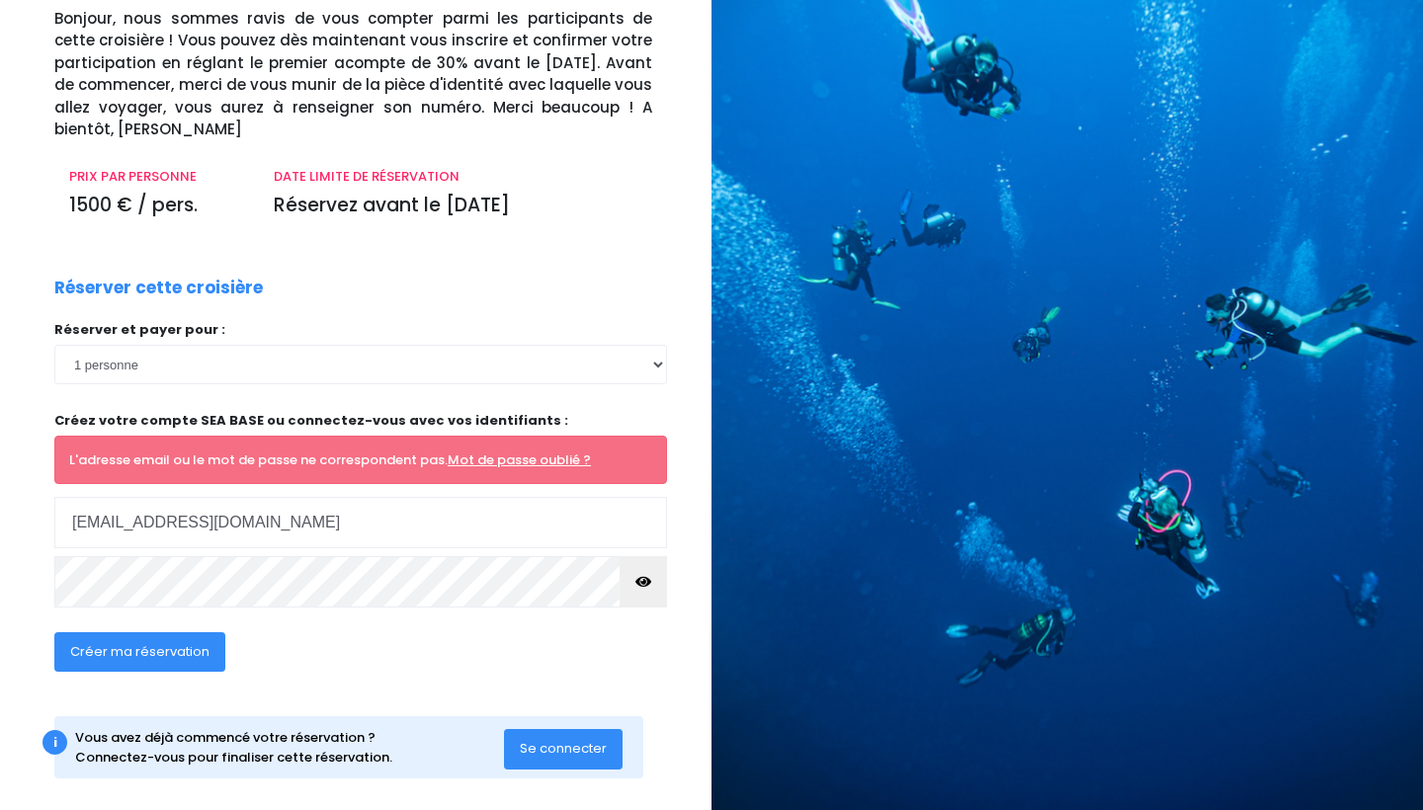
click at [144, 646] on span "Créer ma réservation" at bounding box center [139, 651] width 139 height 19
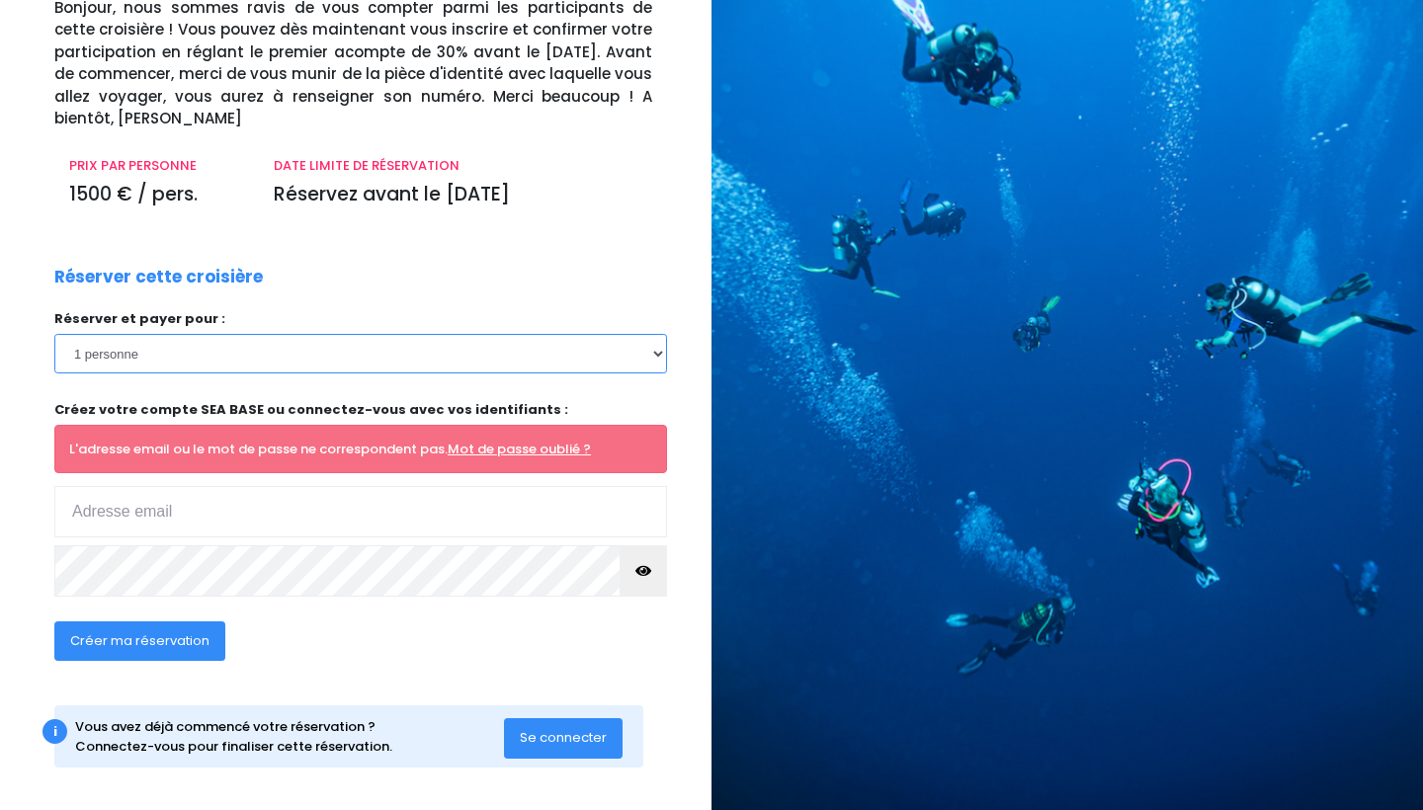
scroll to position [154, 0]
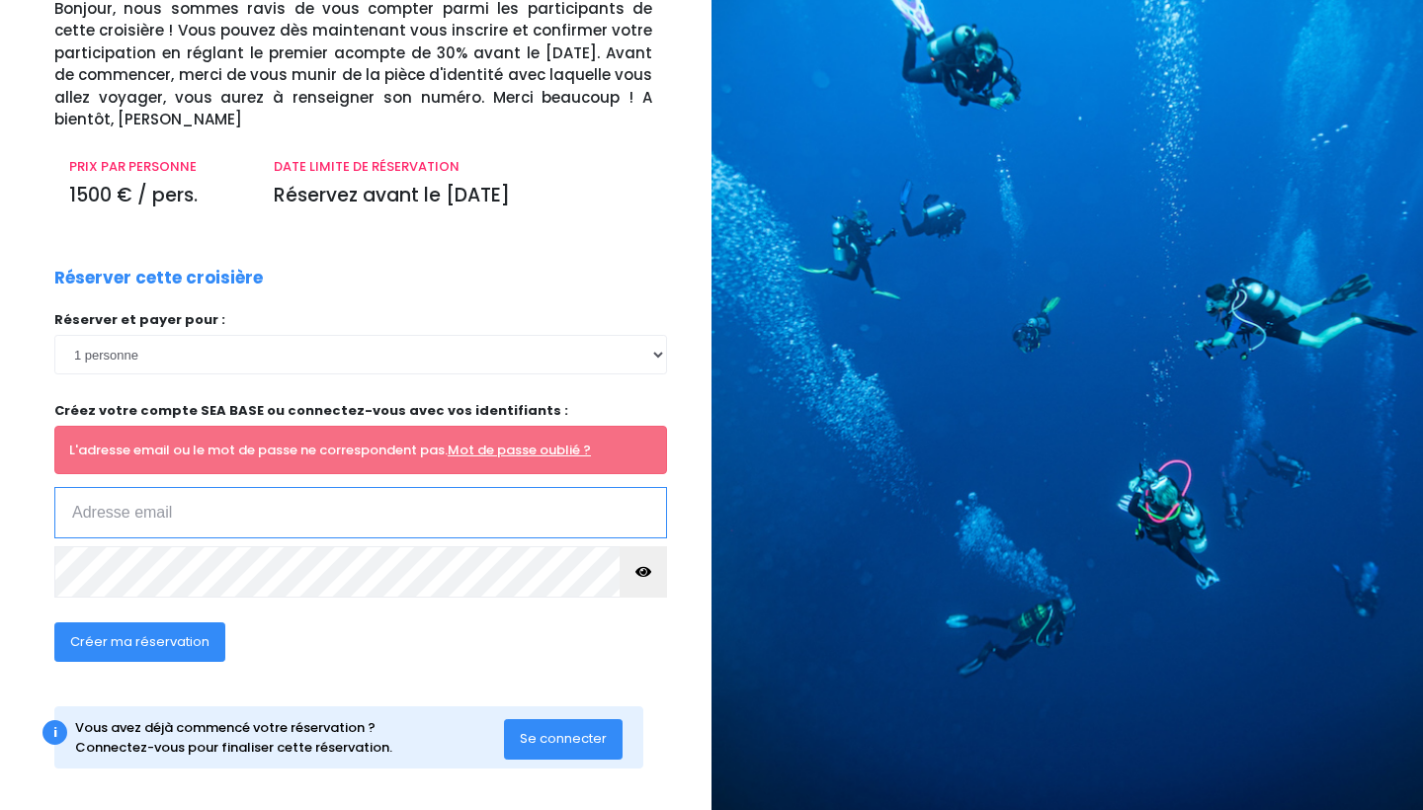
click at [277, 498] on input "email" at bounding box center [360, 512] width 613 height 51
type input "marine.bouchet2018@gmail.com"
click at [573, 562] on div "Réserver et payer pour : 1 personne 2 personnes 3 personnes 4 personnes 5 perso…" at bounding box center [360, 460] width 613 height 300
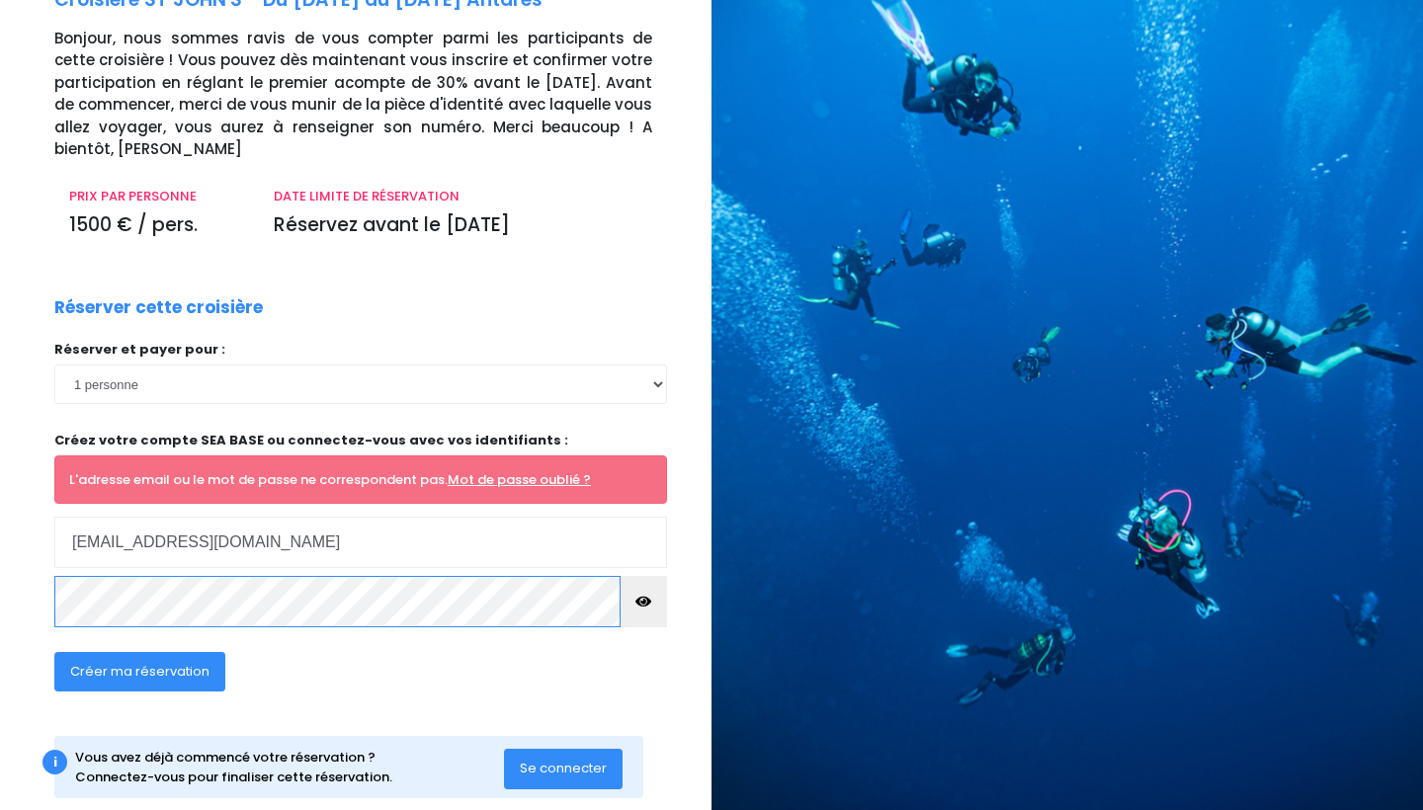
scroll to position [126, 0]
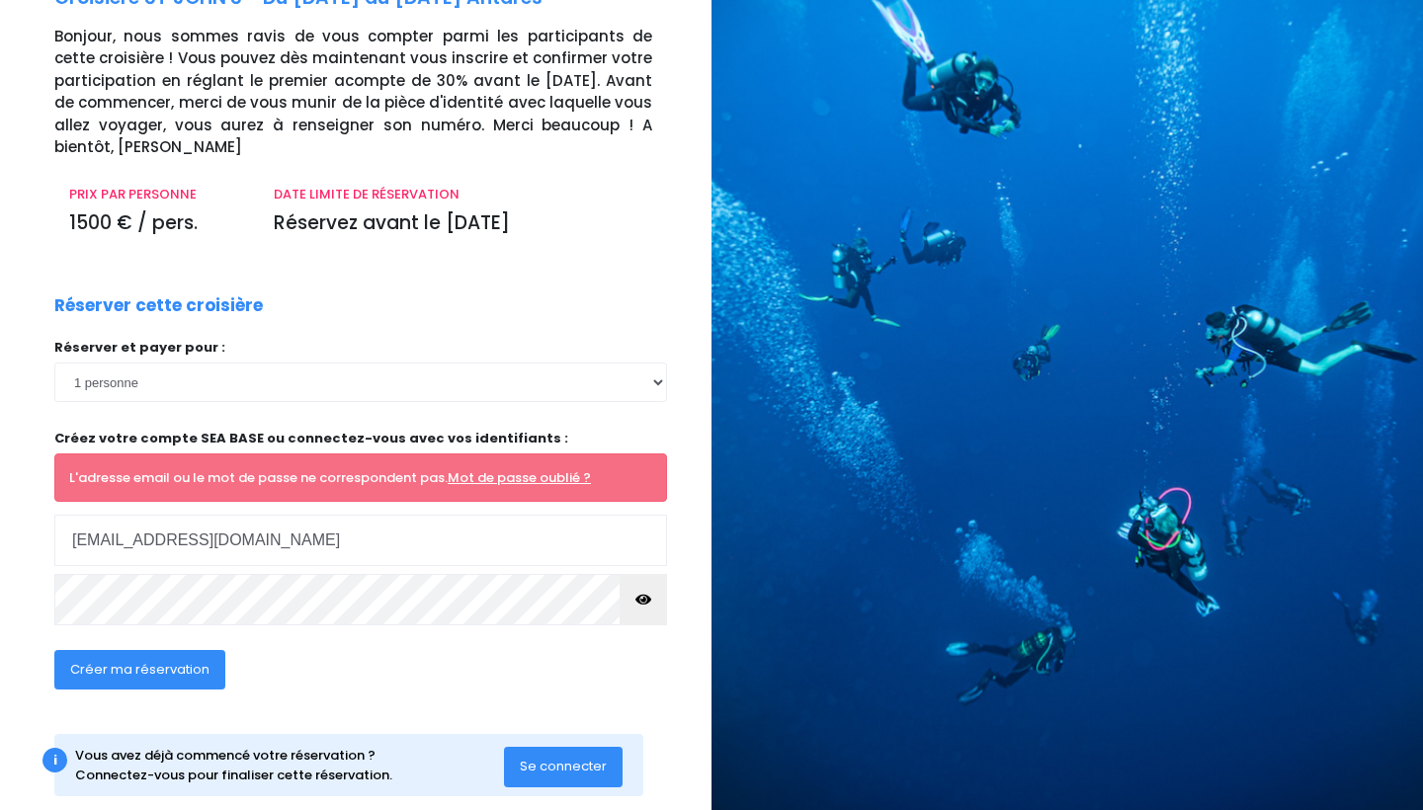
click at [177, 668] on span "Créer ma réservation" at bounding box center [139, 669] width 139 height 19
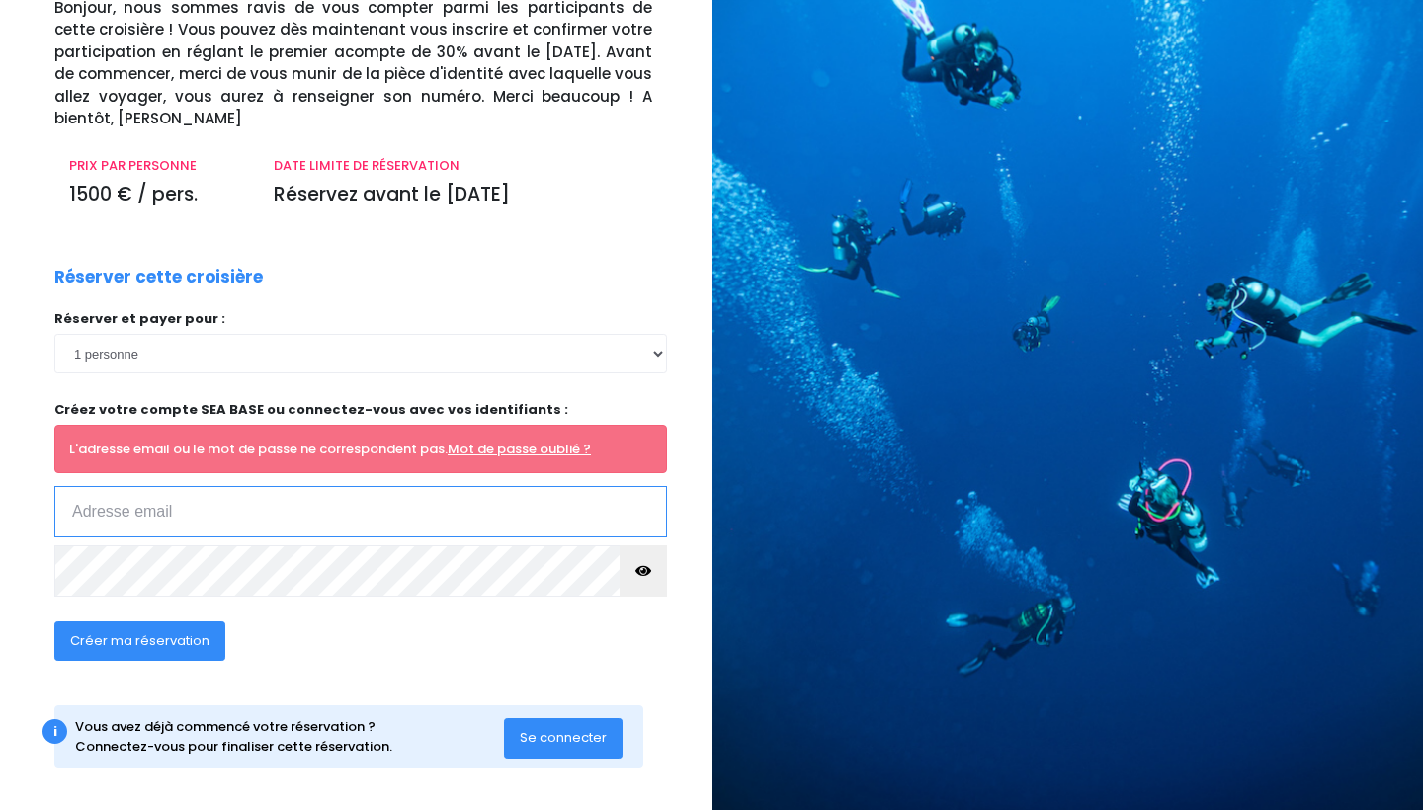
scroll to position [154, 0]
click at [540, 729] on span "Se connecter" at bounding box center [563, 738] width 87 height 19
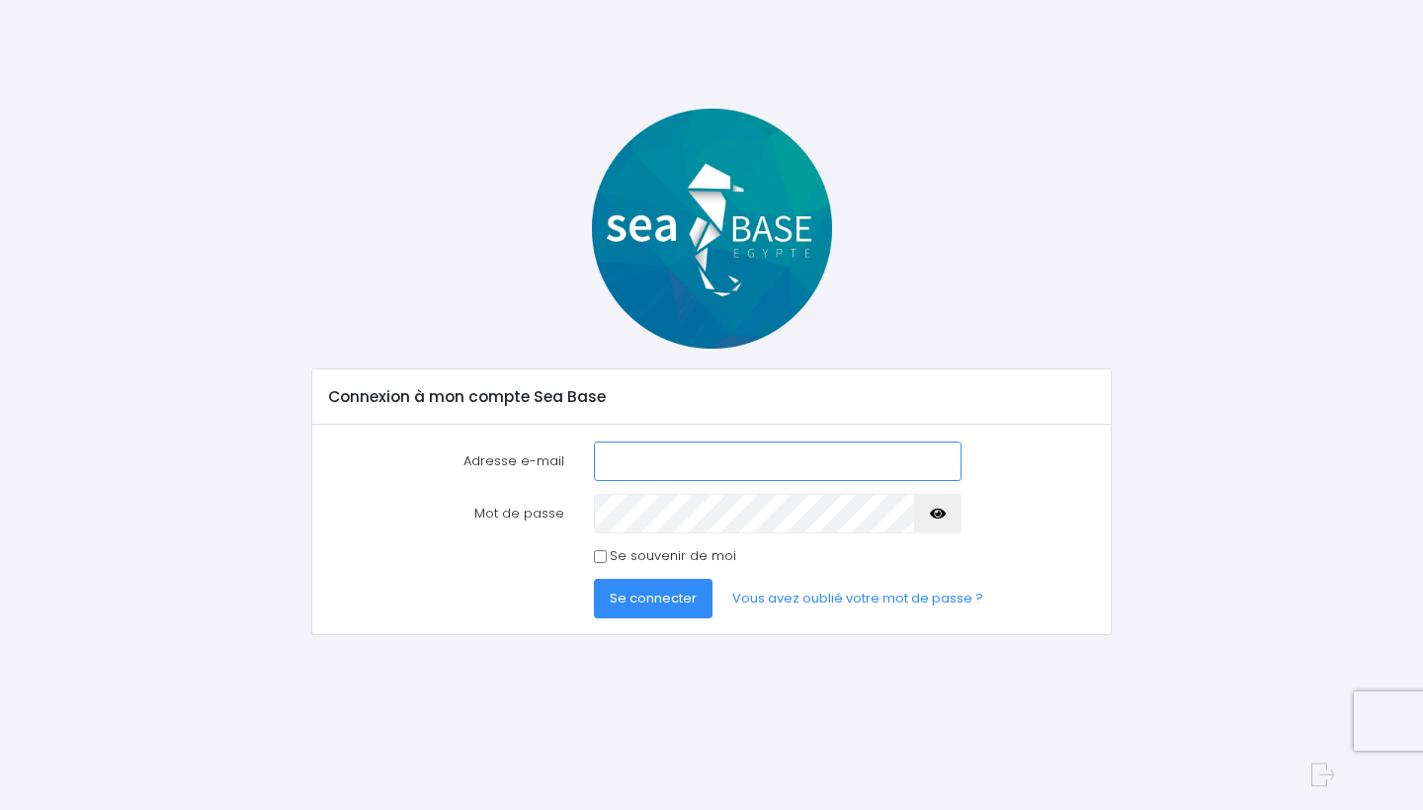
type input "[EMAIL_ADDRESS][DOMAIN_NAME]"
click at [633, 593] on span "Se connecter" at bounding box center [653, 598] width 87 height 19
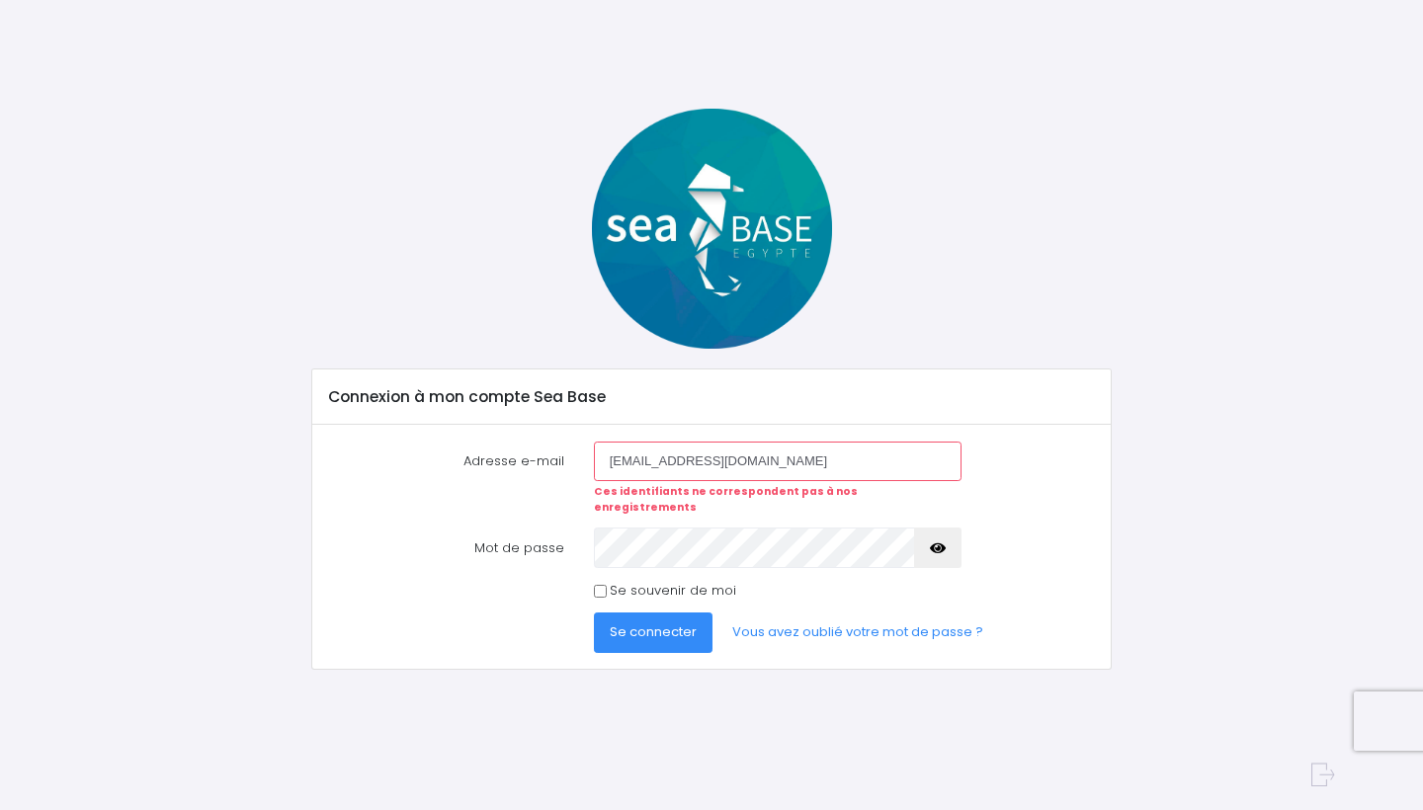
click at [639, 622] on span "Se connecter" at bounding box center [653, 631] width 87 height 19
click at [860, 414] on div "Connexion à mon compte Sea Base" at bounding box center [711, 396] width 798 height 55
click at [943, 548] on icon "button" at bounding box center [938, 548] width 16 height 0
click at [669, 613] on button "Se connecter" at bounding box center [653, 633] width 119 height 40
click at [1366, 444] on div "Notre plateforme de réservation n'est pas compatible avec votre appareil. Veuil…" at bounding box center [711, 370] width 1423 height 741
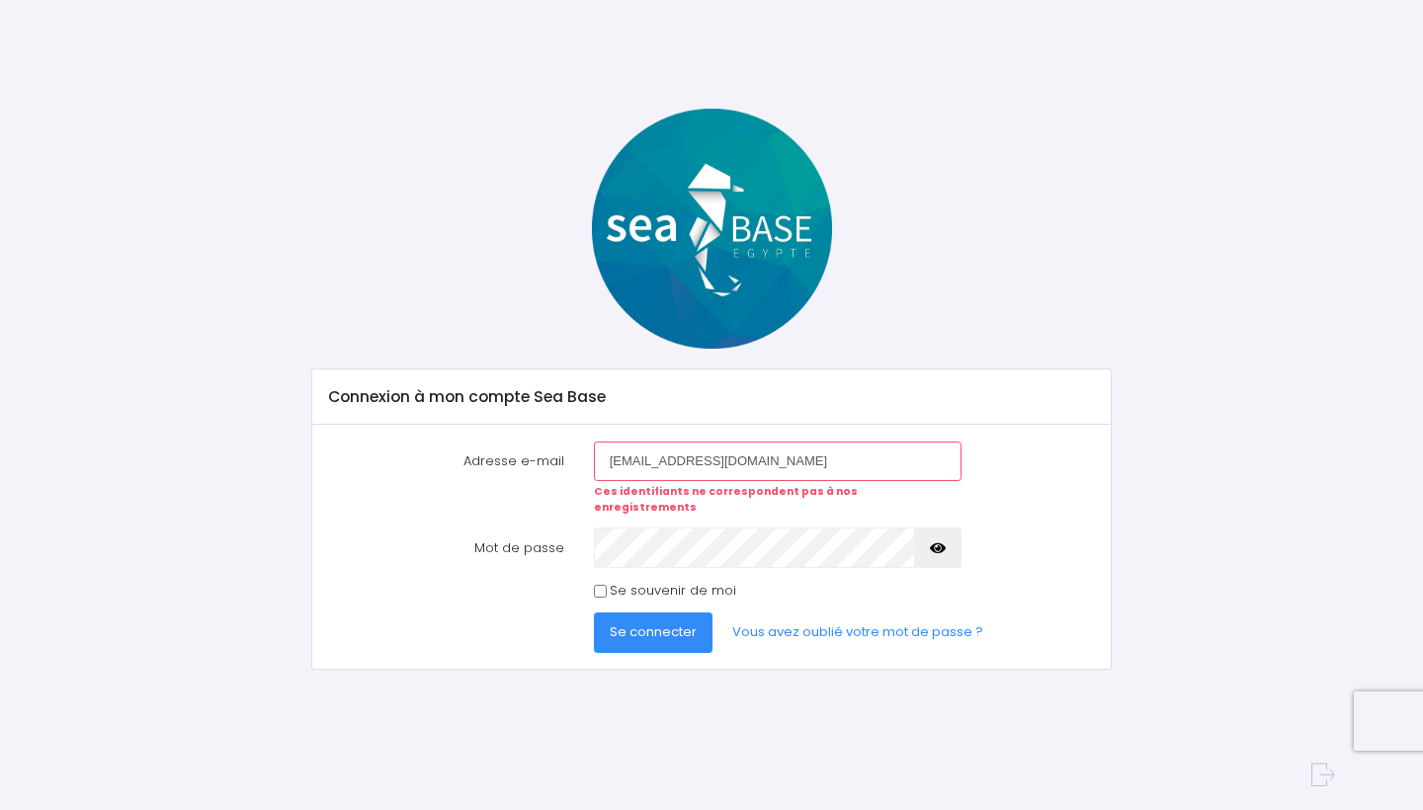
click at [933, 548] on icon "button" at bounding box center [938, 548] width 16 height 0
click at [654, 622] on span "Se connecter" at bounding box center [653, 631] width 87 height 19
click at [1109, 323] on div at bounding box center [711, 229] width 830 height 240
click at [1310, 769] on icon at bounding box center [1316, 776] width 35 height 38
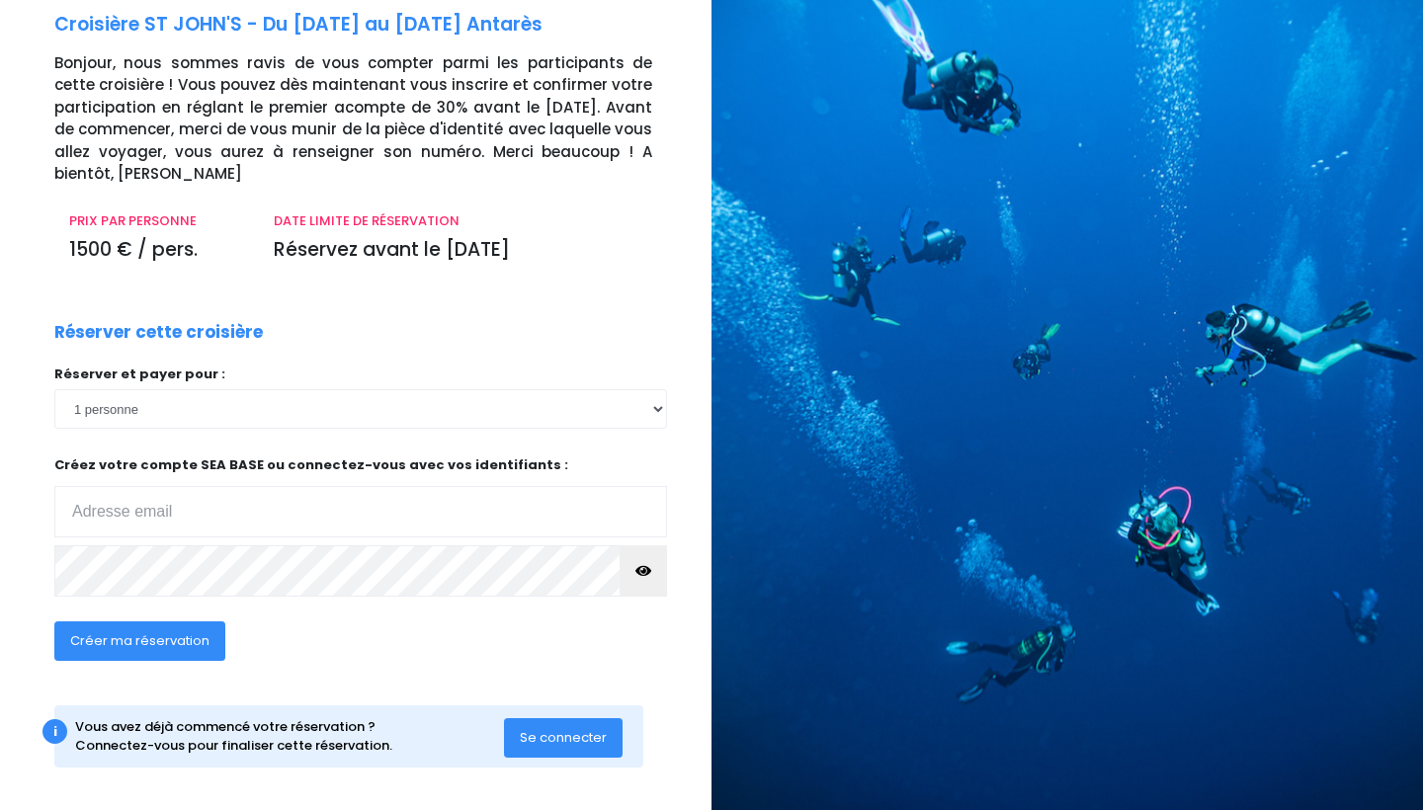
scroll to position [99, 0]
click at [145, 633] on span "Créer ma réservation" at bounding box center [139, 641] width 139 height 19
type input "[EMAIL_ADDRESS][DOMAIN_NAME]"
click at [160, 577] on div "Réserver et payer pour : 1 personne 2 personnes 3 personnes 4 personnes 5 perso…" at bounding box center [360, 488] width 613 height 244
click at [177, 639] on span "Créer ma réservation" at bounding box center [139, 641] width 139 height 19
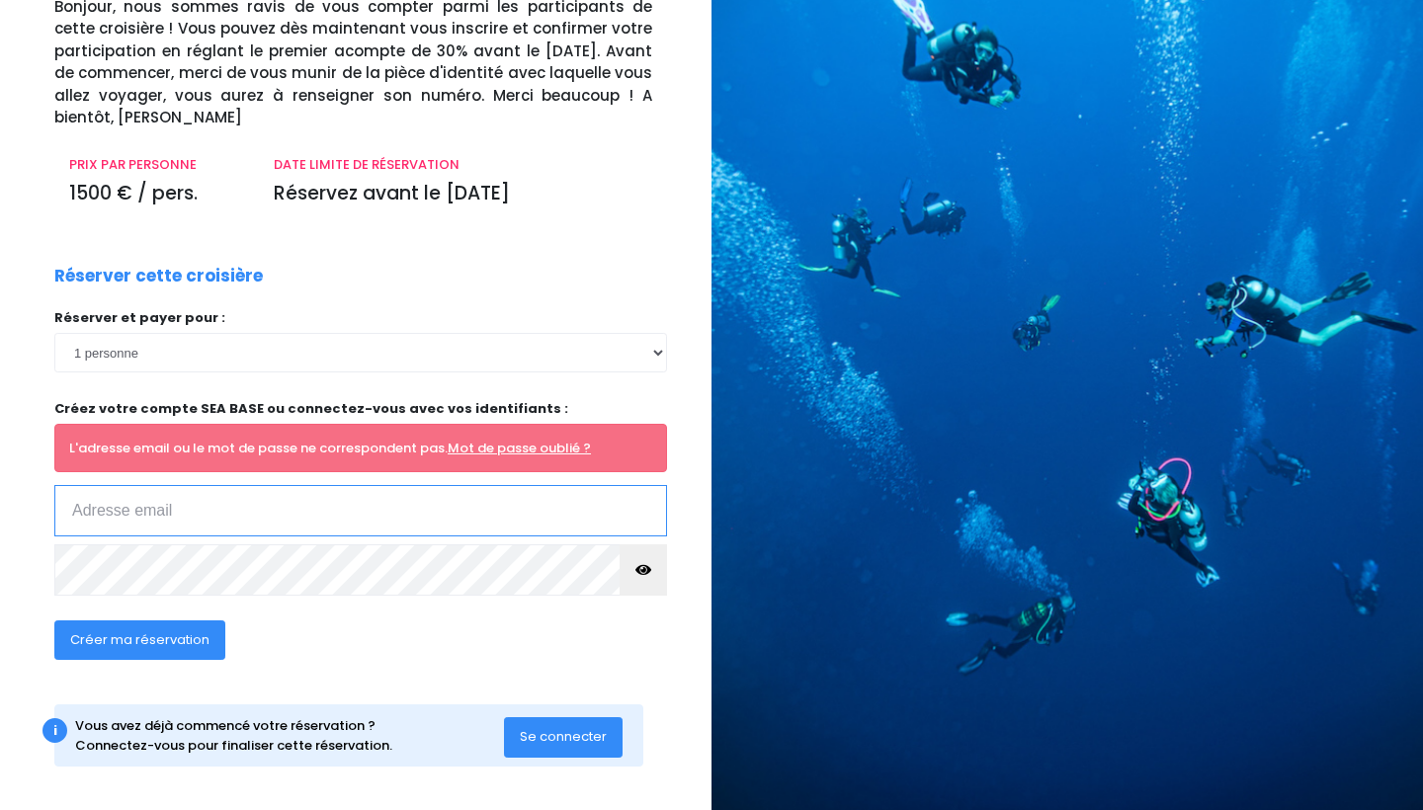
scroll to position [154, 0]
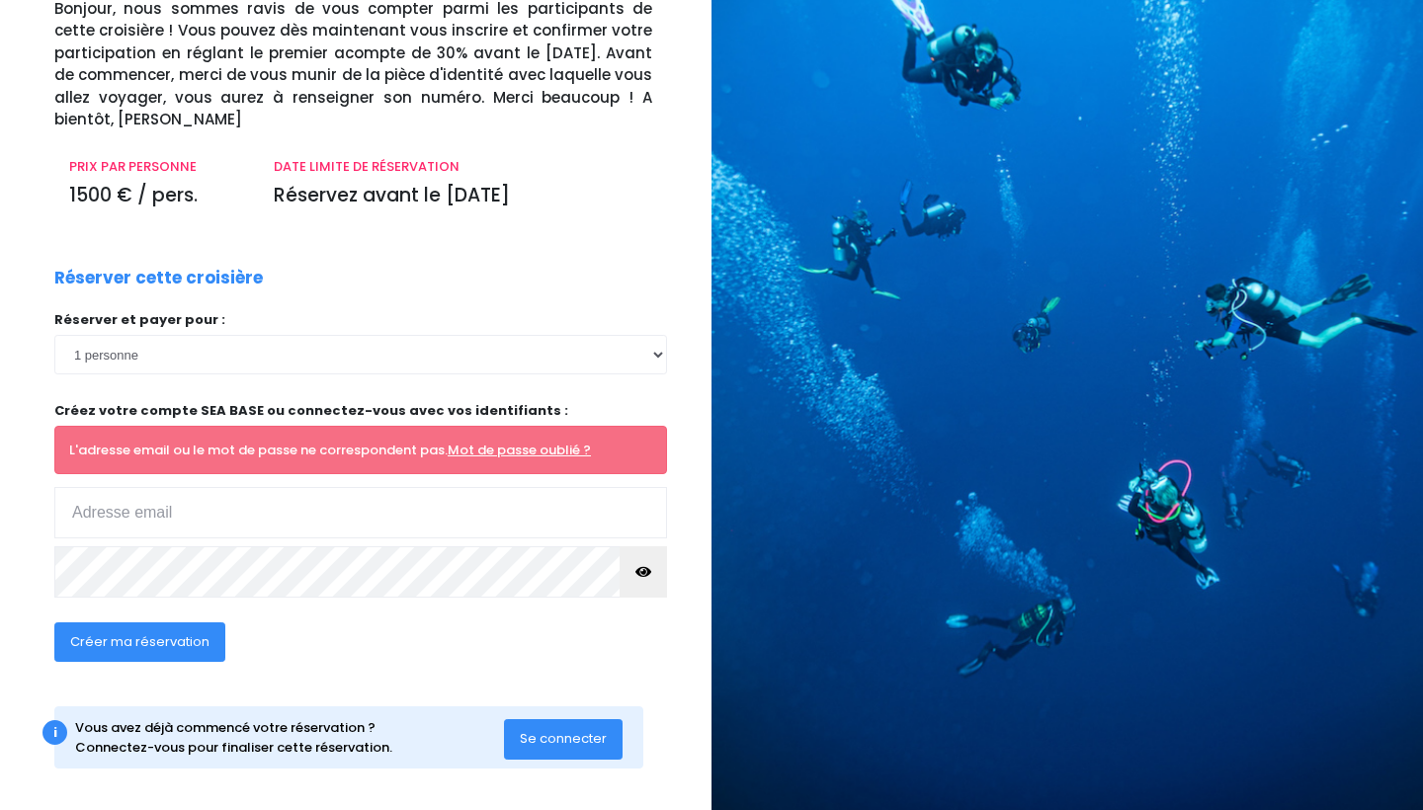
click at [228, 676] on div "Créer ma réservation" at bounding box center [140, 654] width 201 height 64
click at [545, 443] on link "Mot de passe oublié ?" at bounding box center [519, 450] width 143 height 19
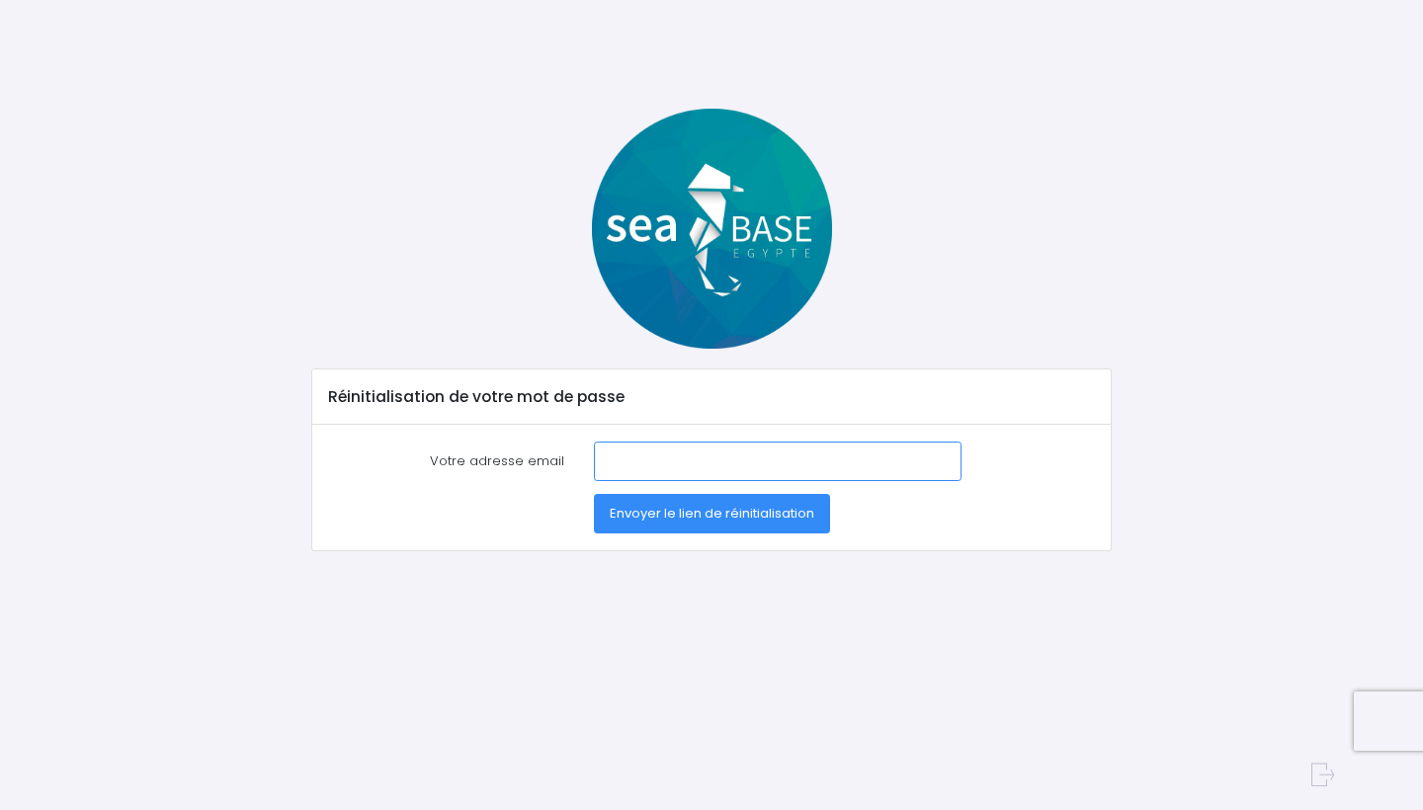
click at [655, 465] on input "Votre adresse email" at bounding box center [778, 462] width 368 height 40
type input "[EMAIL_ADDRESS][DOMAIN_NAME]"
click at [649, 519] on span "Envoyer le lien de réinitialisation" at bounding box center [712, 513] width 204 height 19
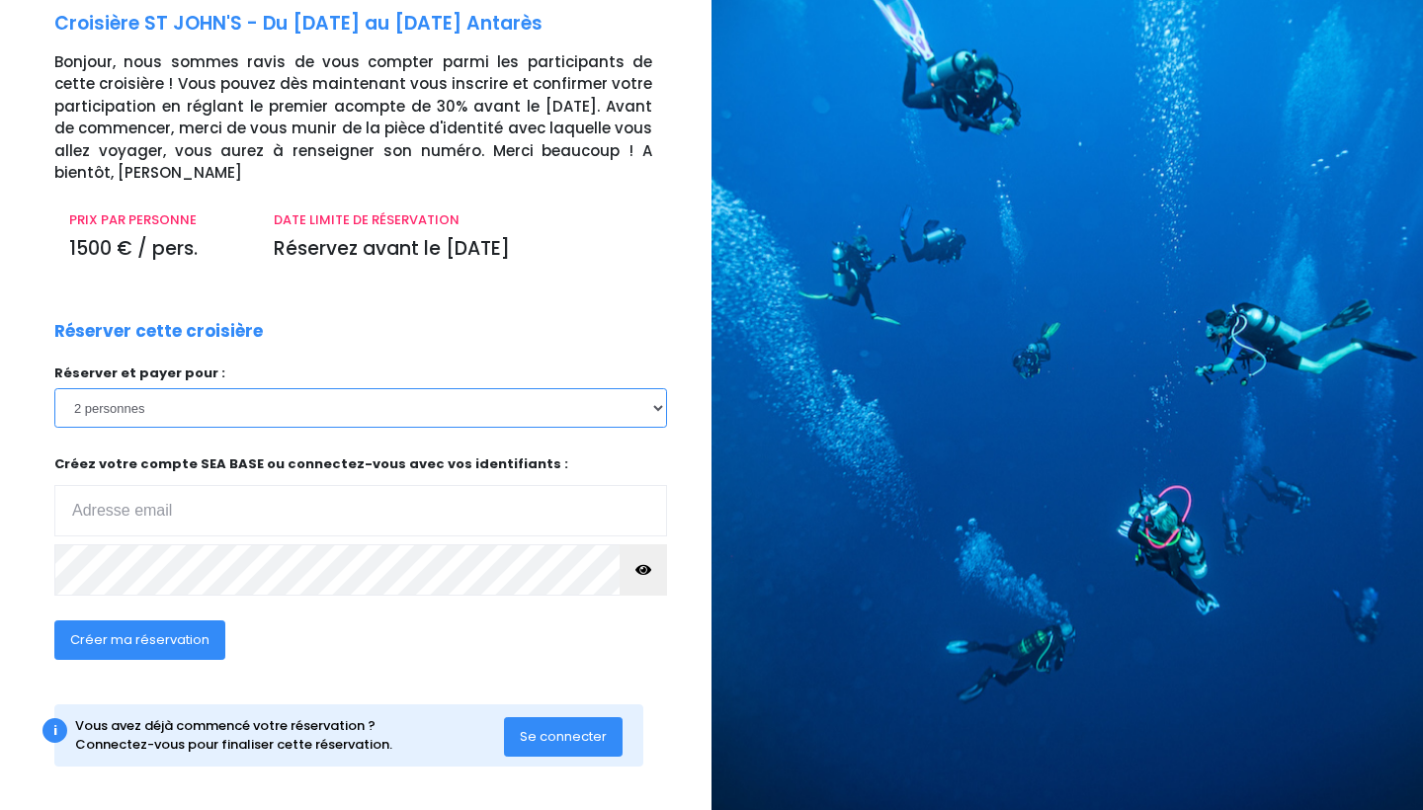
scroll to position [99, 0]
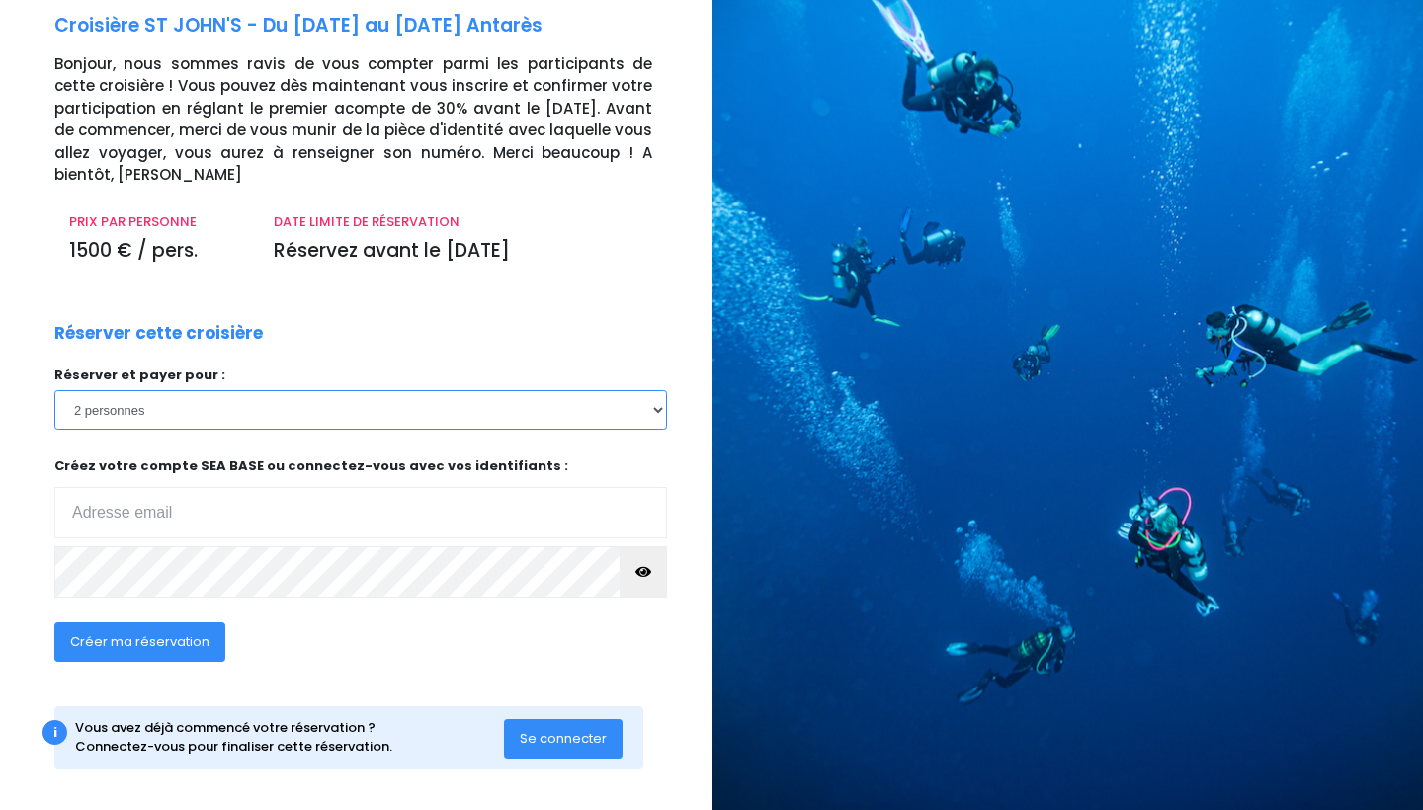
select select "1"
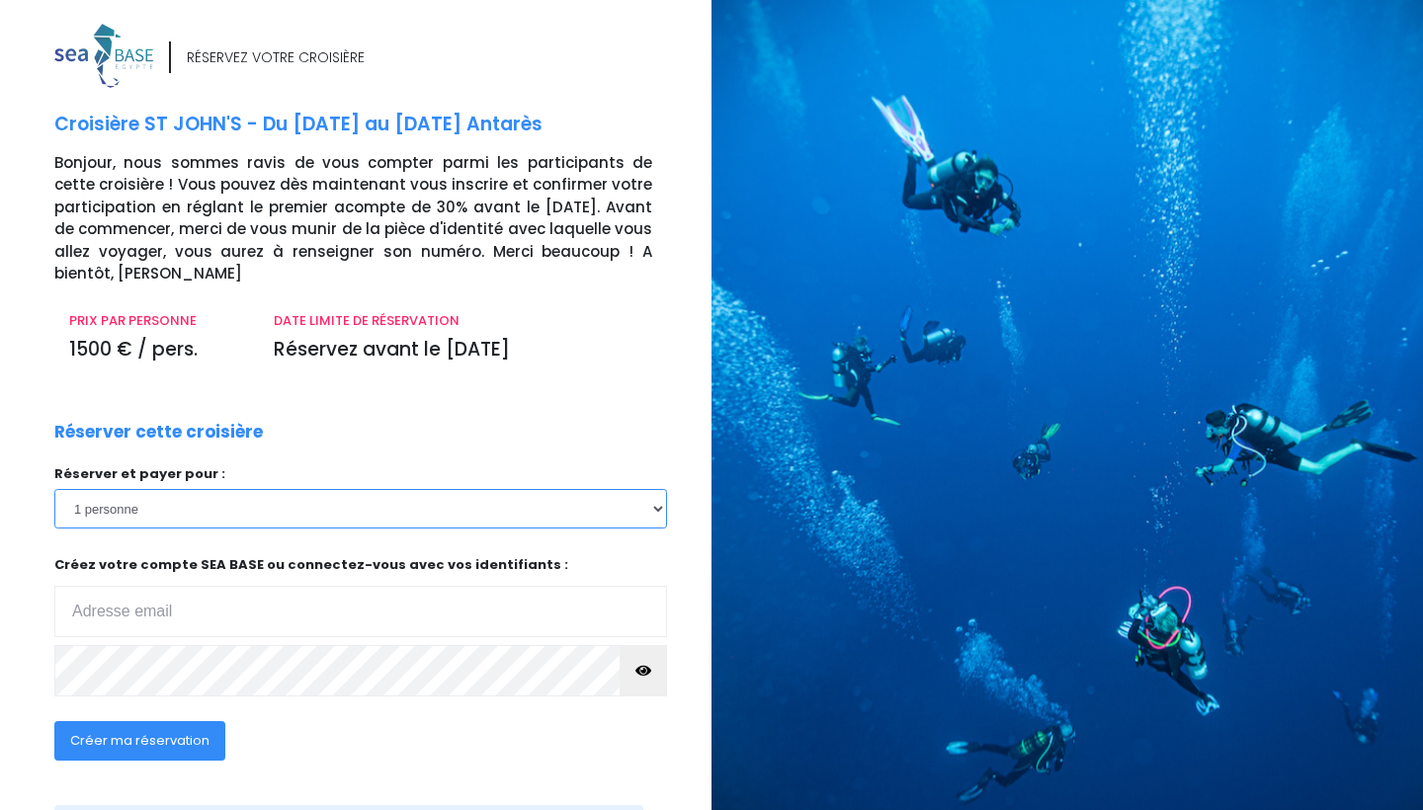
scroll to position [0, 0]
